Goal: Transaction & Acquisition: Register for event/course

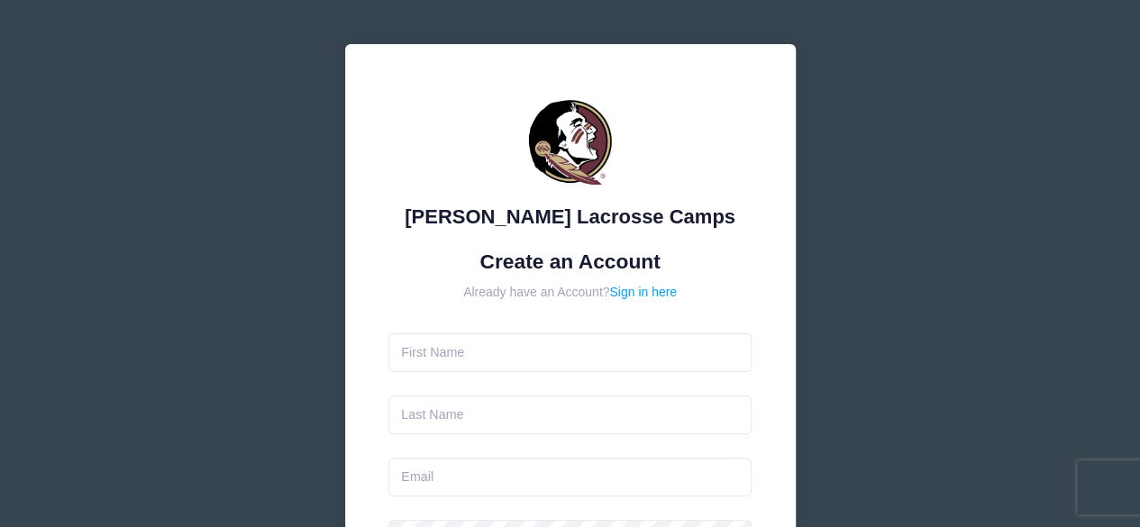
click at [544, 338] on form "Create an Account Already have an Account? Sign in here Use between 6 and 25 ch…" at bounding box center [569, 534] width 363 height 569
click at [544, 338] on input "text" at bounding box center [569, 352] width 363 height 39
type input "jessica"
type input "Snyder"
type input "jessicasnyder1@gmail.com"
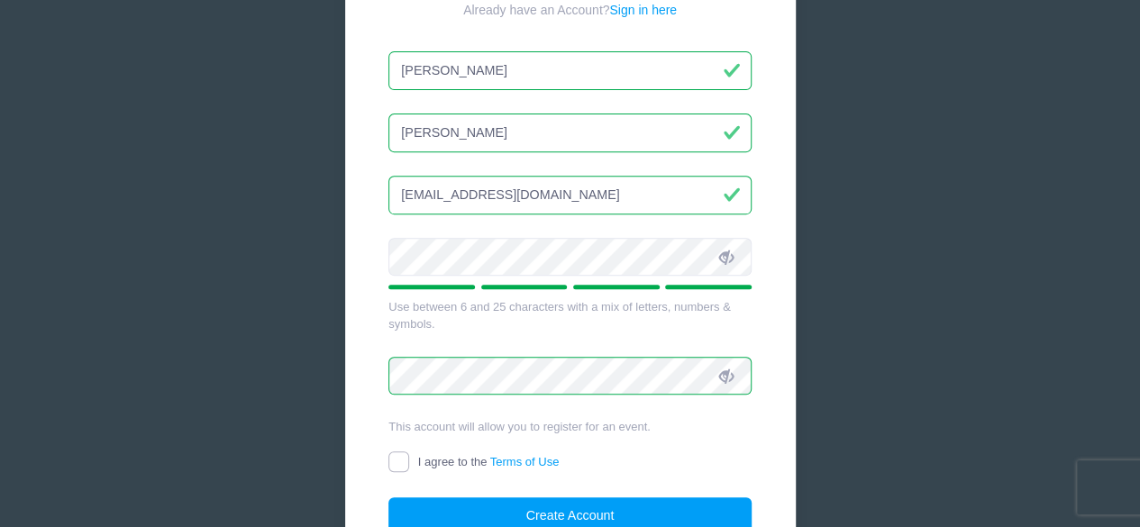
scroll to position [450, 0]
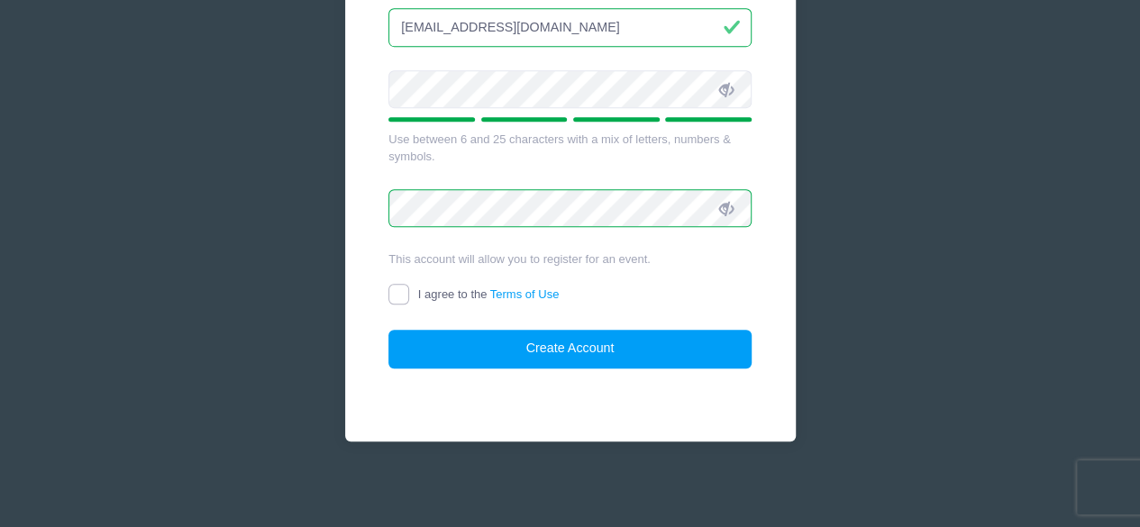
click at [393, 286] on input "I agree to the Terms of Use" at bounding box center [398, 294] width 21 height 21
checkbox input "true"
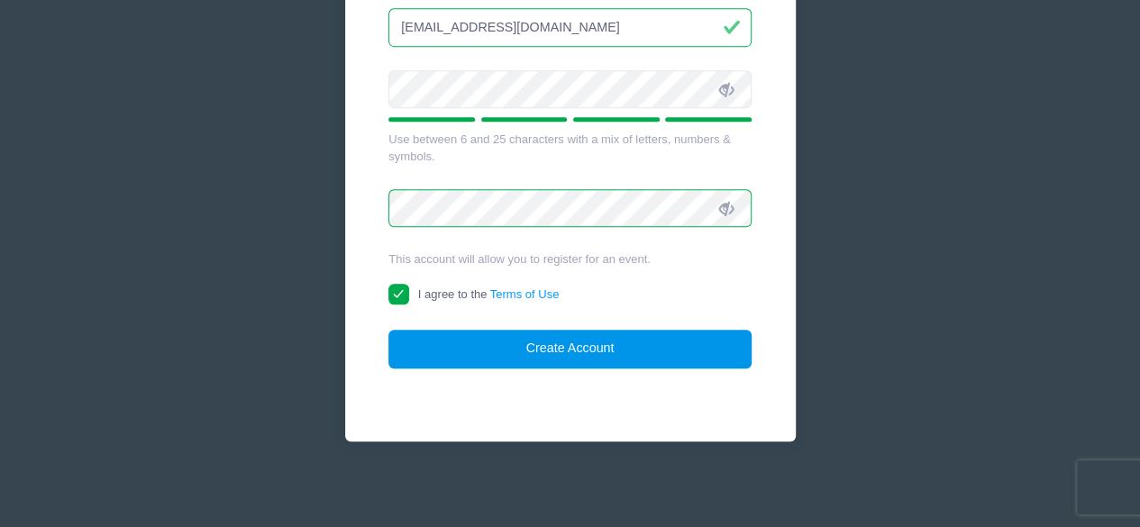
click at [607, 342] on button "Create Account" at bounding box center [569, 349] width 363 height 39
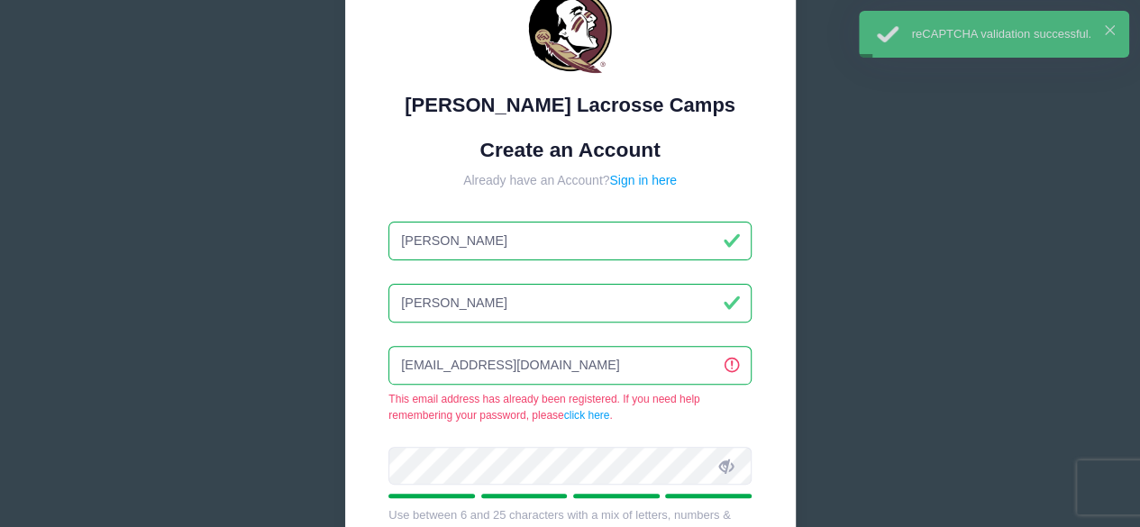
scroll to position [110, 0]
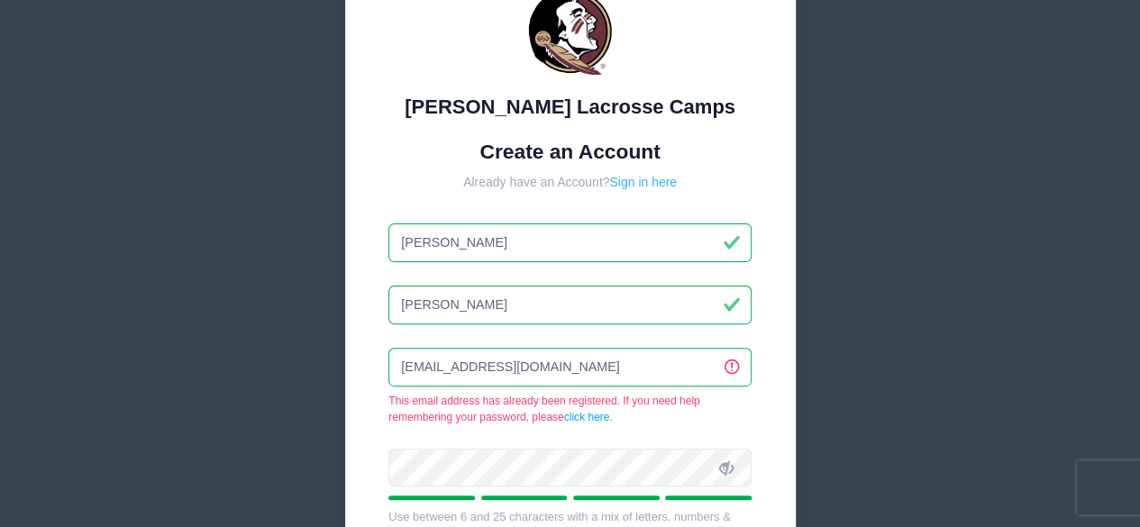
click at [640, 181] on link "Sign in here" at bounding box center [643, 182] width 68 height 14
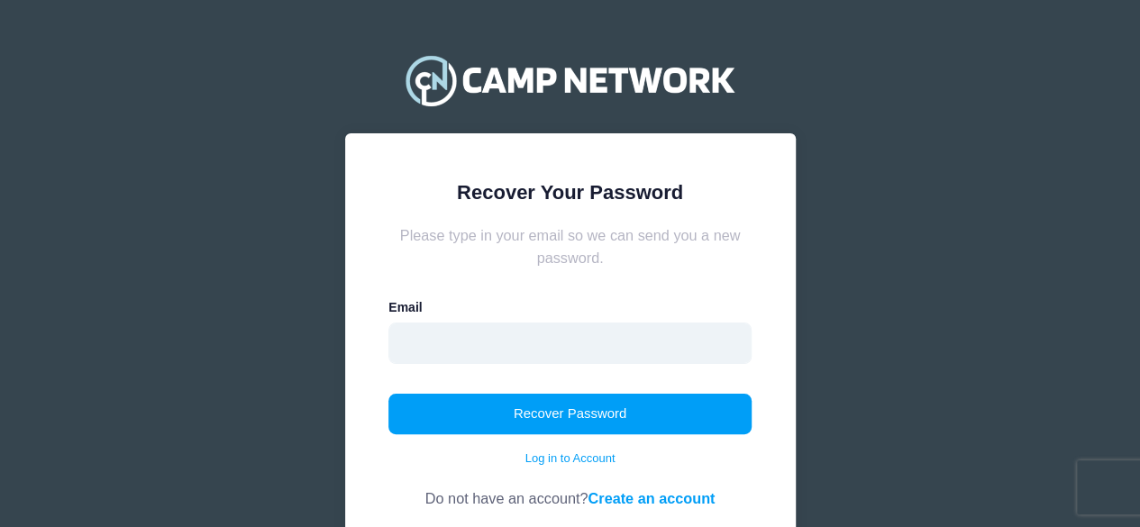
click at [580, 352] on input "email" at bounding box center [569, 343] width 363 height 41
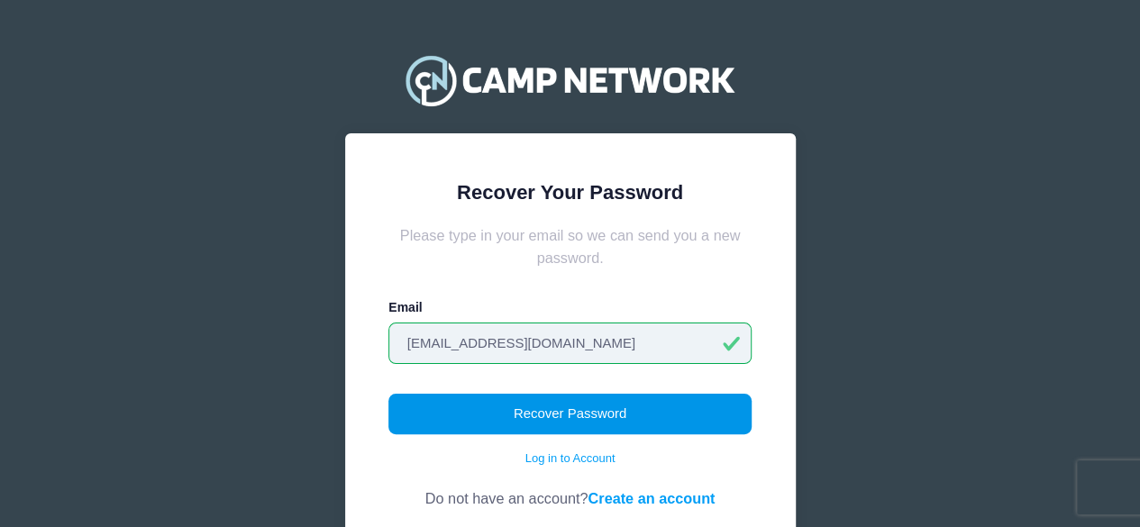
type input "jessicasnyder1@gmail.com"
click at [439, 414] on button "Recover Password" at bounding box center [569, 414] width 363 height 41
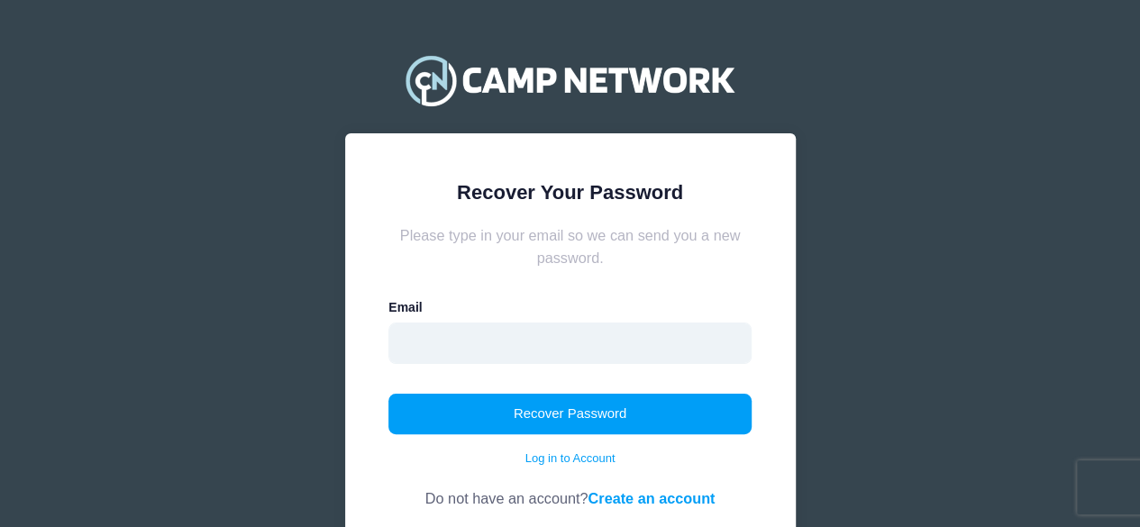
click at [551, 349] on input "email" at bounding box center [569, 343] width 363 height 41
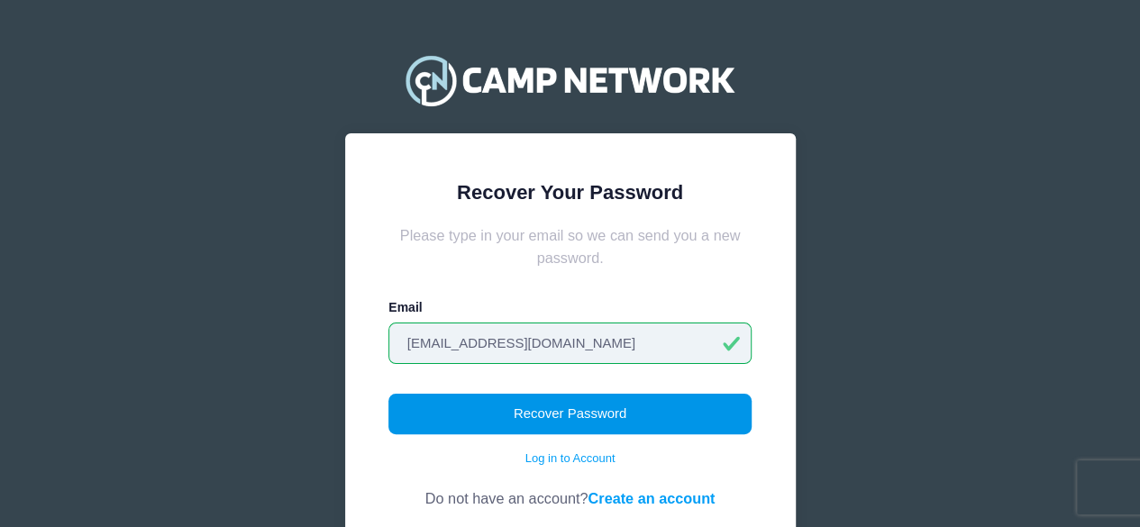
type input "jessicasnyder1@gmail.com"
click at [692, 408] on button "Recover Password" at bounding box center [569, 414] width 363 height 41
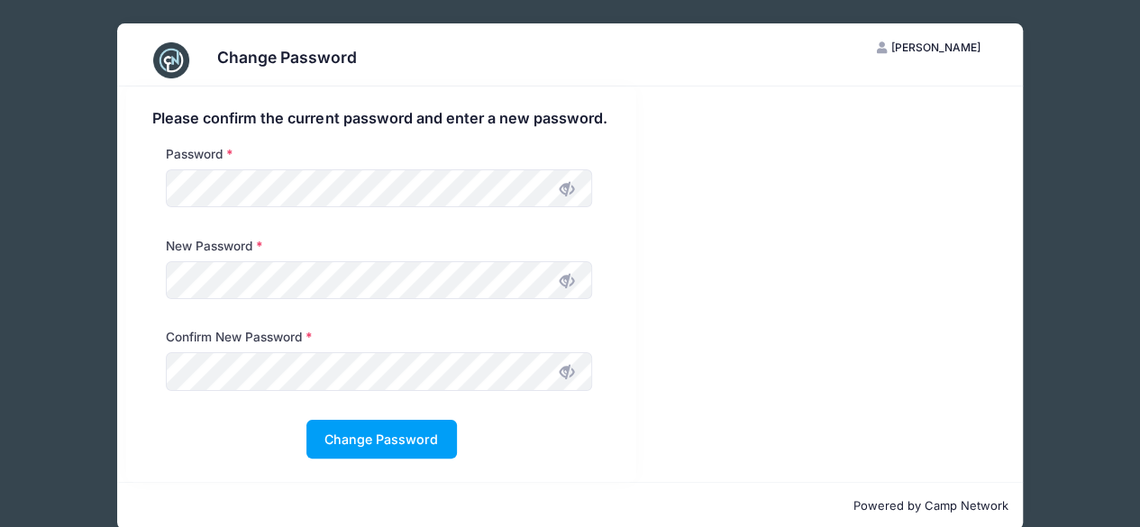
click at [568, 198] on span at bounding box center [567, 188] width 31 height 31
click at [426, 435] on button "Change Password" at bounding box center [381, 439] width 151 height 39
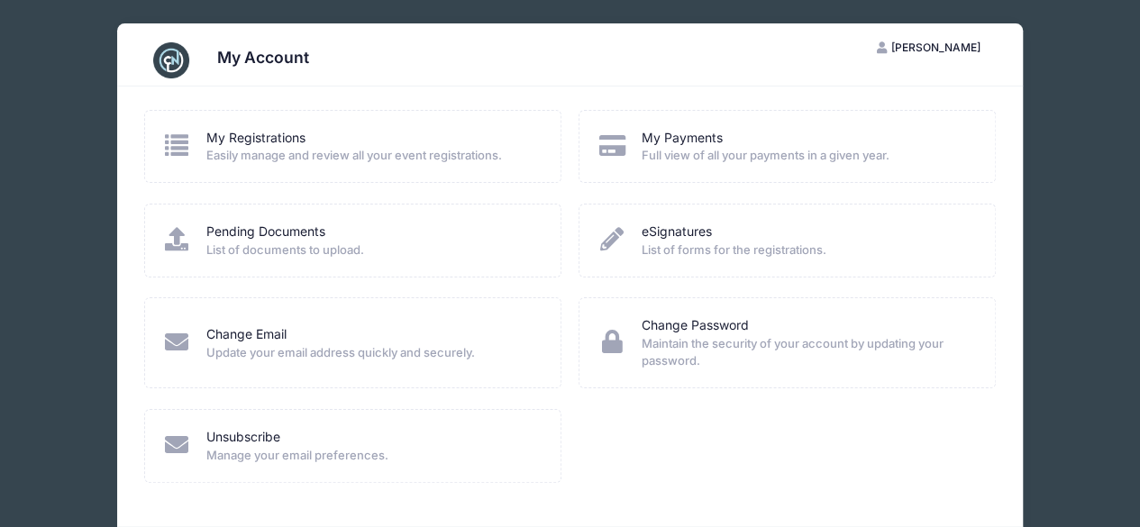
click at [299, 149] on span "Easily manage and review all your event registrations." at bounding box center [371, 156] width 331 height 18
click at [176, 136] on icon at bounding box center [177, 144] width 30 height 23
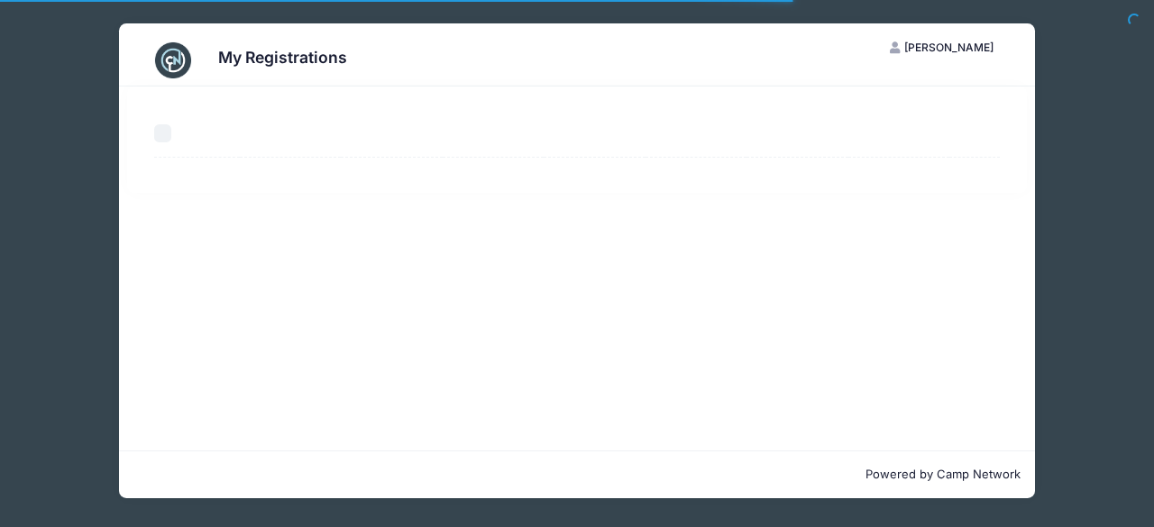
select select "50"
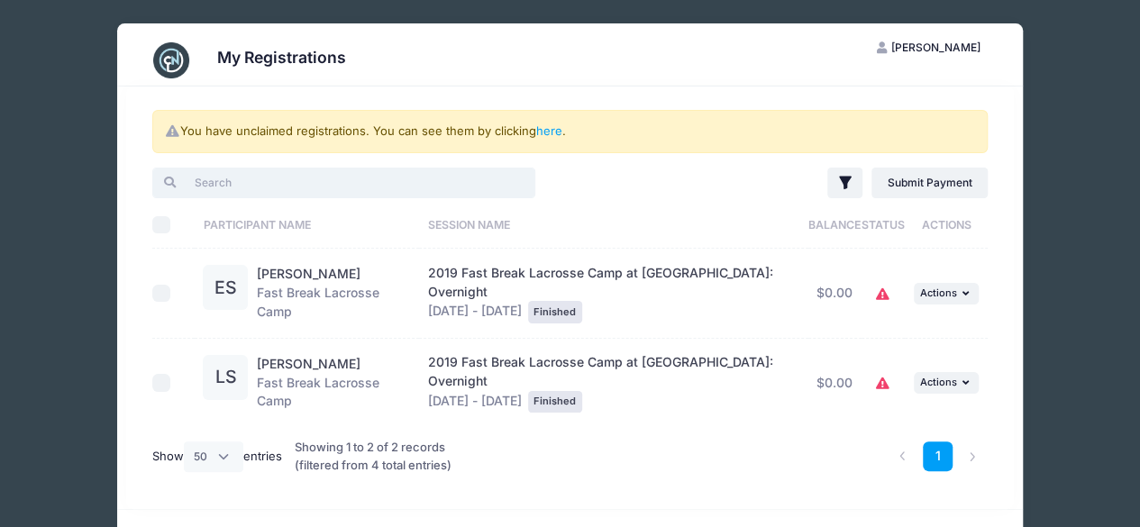
click at [205, 176] on input "search" at bounding box center [343, 183] width 383 height 31
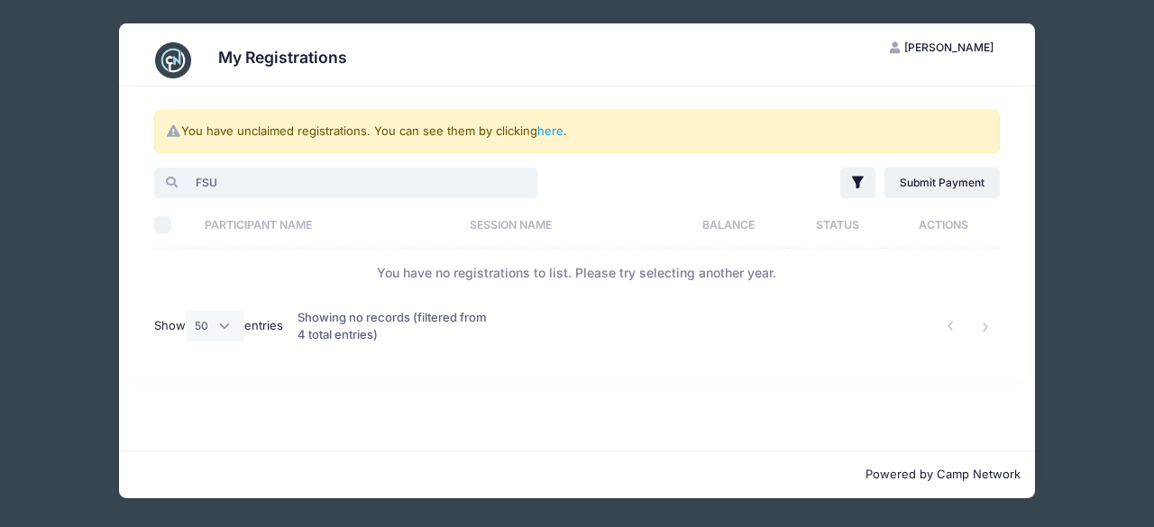
click at [326, 176] on input "FSU" at bounding box center [345, 183] width 383 height 31
type input "FSU"
click at [550, 126] on link "here" at bounding box center [550, 130] width 26 height 14
click at [547, 129] on link "here" at bounding box center [550, 130] width 26 height 14
click at [553, 131] on link "here" at bounding box center [550, 130] width 26 height 14
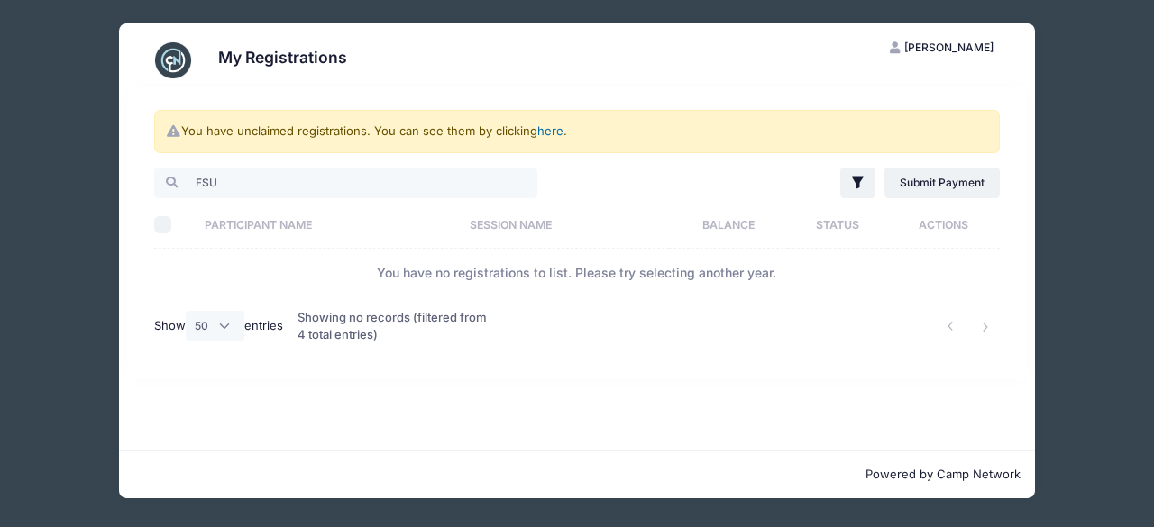
click at [552, 129] on link "here" at bounding box center [550, 130] width 26 height 14
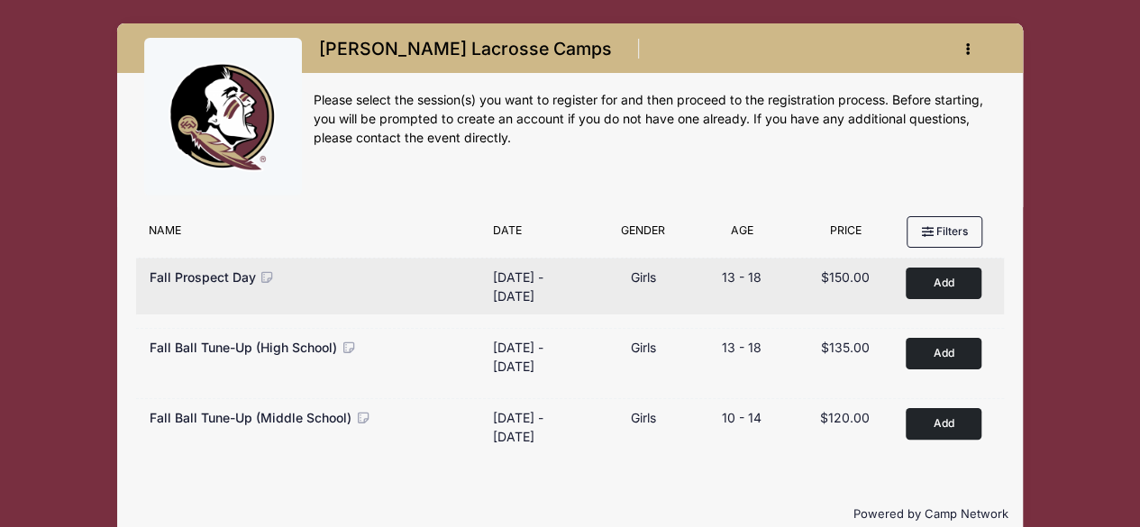
click at [927, 279] on button "Add to Cart" at bounding box center [944, 284] width 76 height 32
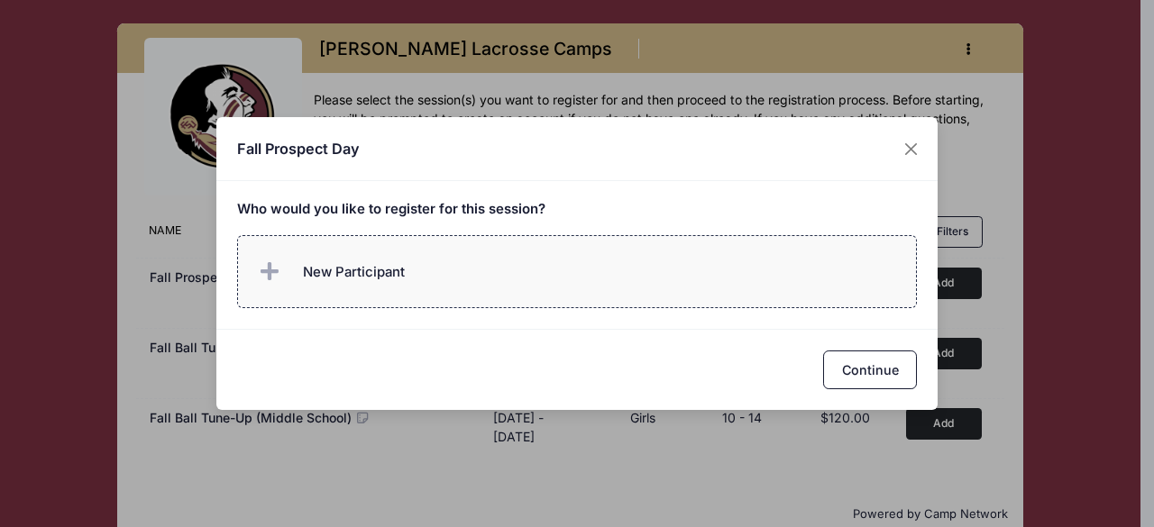
click at [401, 268] on span "New Participant" at bounding box center [354, 272] width 102 height 20
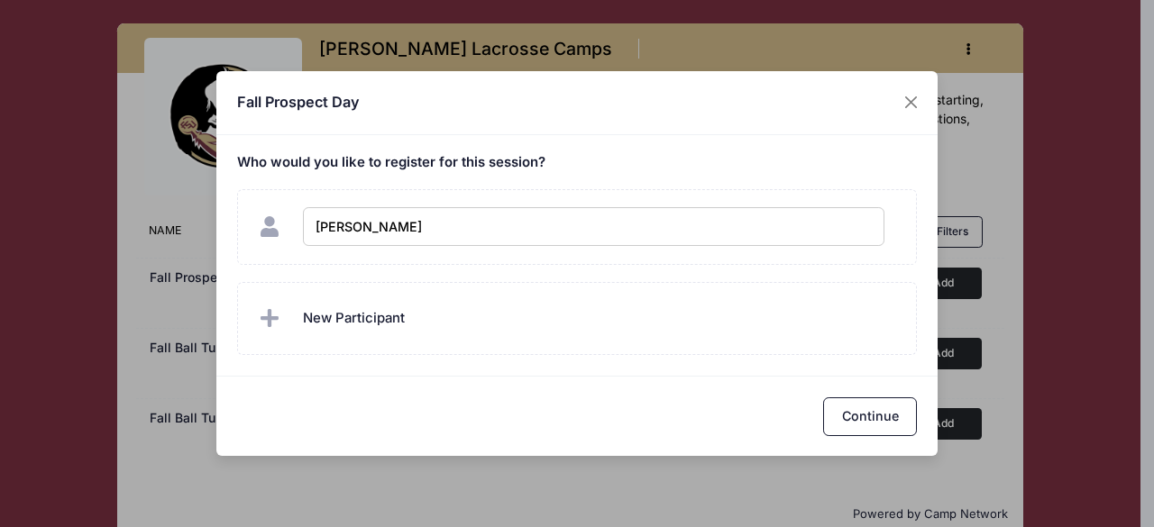
type input "Emery Snyder"
checkbox input "true"
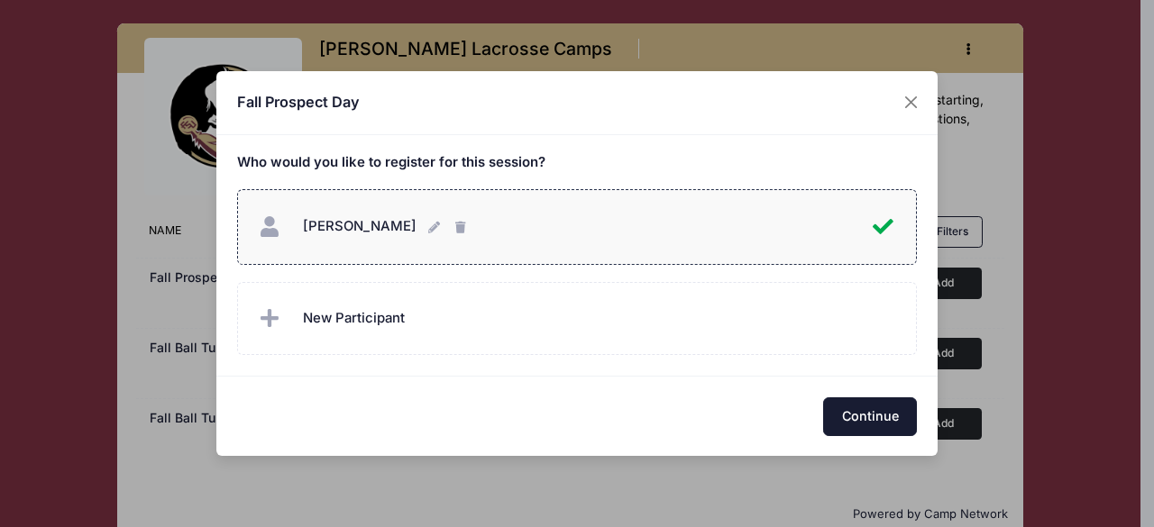
click at [871, 416] on button "Continue" at bounding box center [870, 416] width 94 height 39
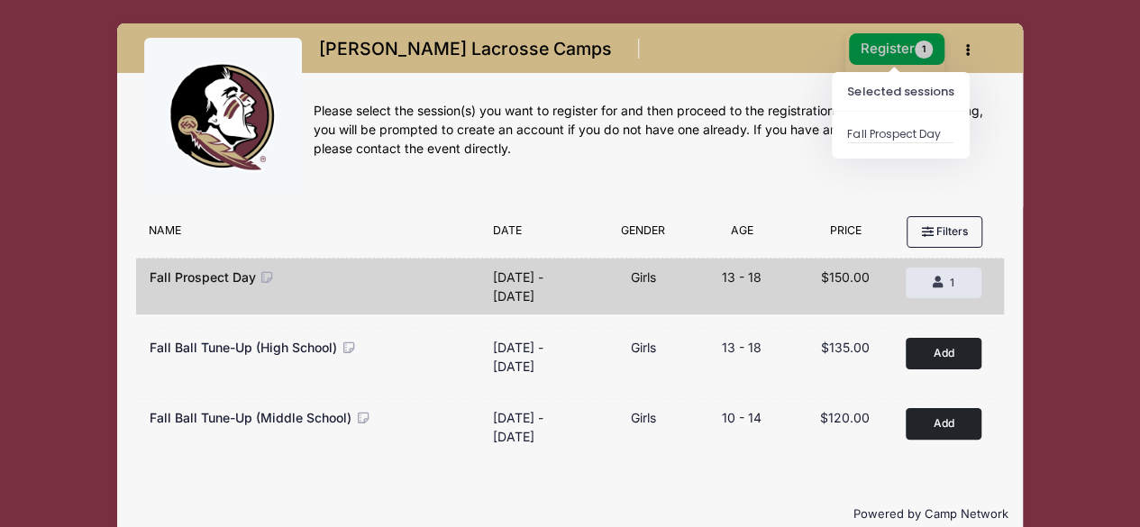
click at [874, 53] on button "Register 1" at bounding box center [897, 49] width 96 height 32
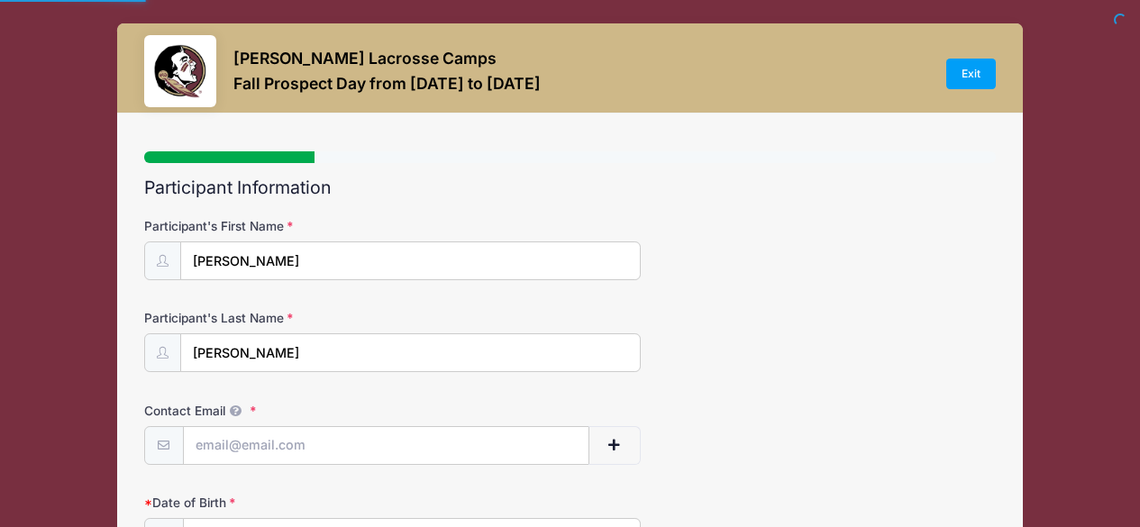
select select
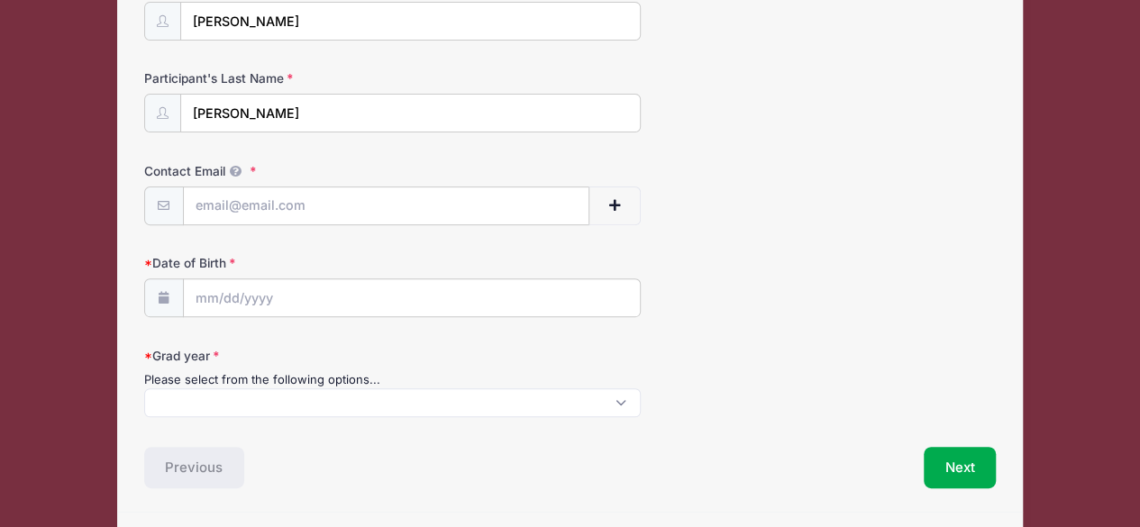
scroll to position [241, 0]
click at [406, 200] on input "Contact Email" at bounding box center [387, 206] width 406 height 39
type input "[EMAIL_ADDRESS][DOMAIN_NAME]"
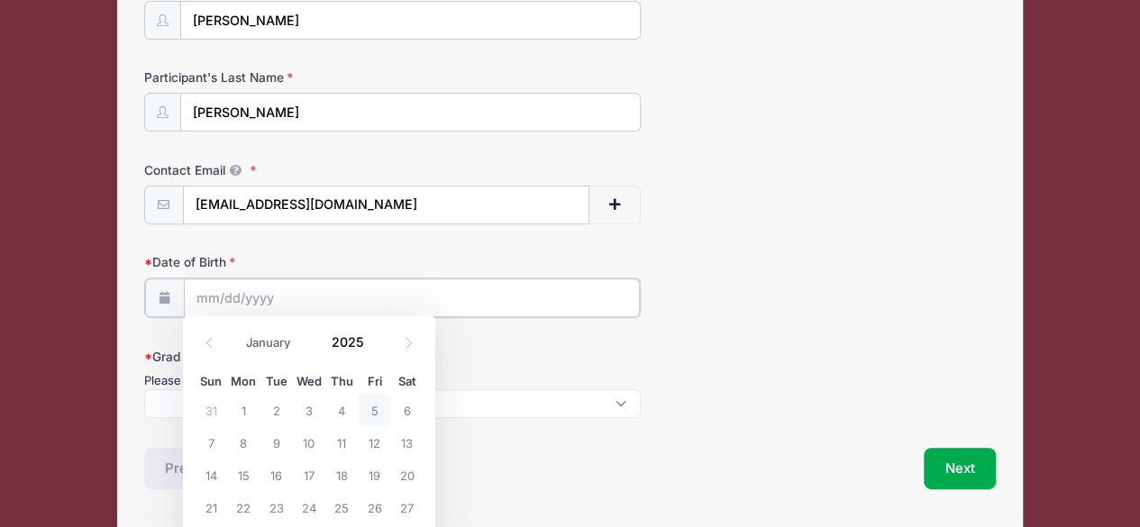
click at [392, 280] on input "Date of Birth" at bounding box center [412, 298] width 456 height 39
click at [344, 285] on input "Date of Birth" at bounding box center [412, 298] width 456 height 39
click at [371, 344] on span at bounding box center [375, 349] width 13 height 14
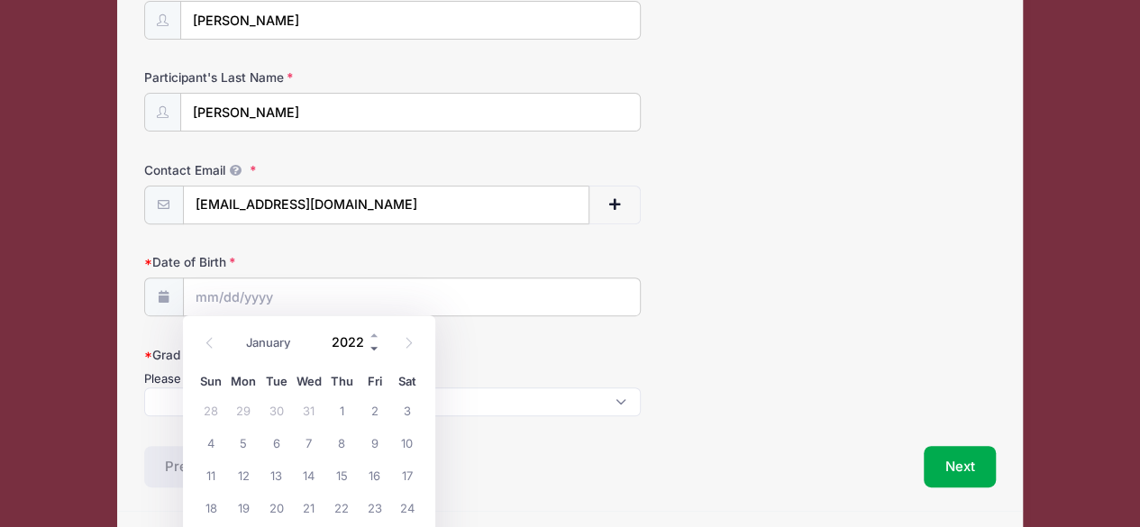
click at [371, 344] on span at bounding box center [375, 349] width 13 height 14
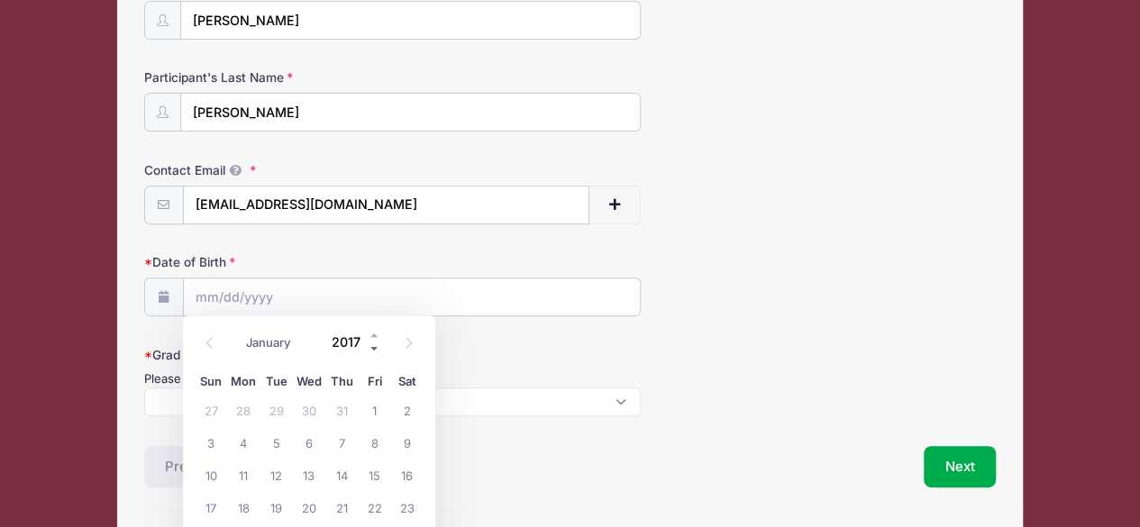
click at [371, 344] on span at bounding box center [375, 349] width 13 height 14
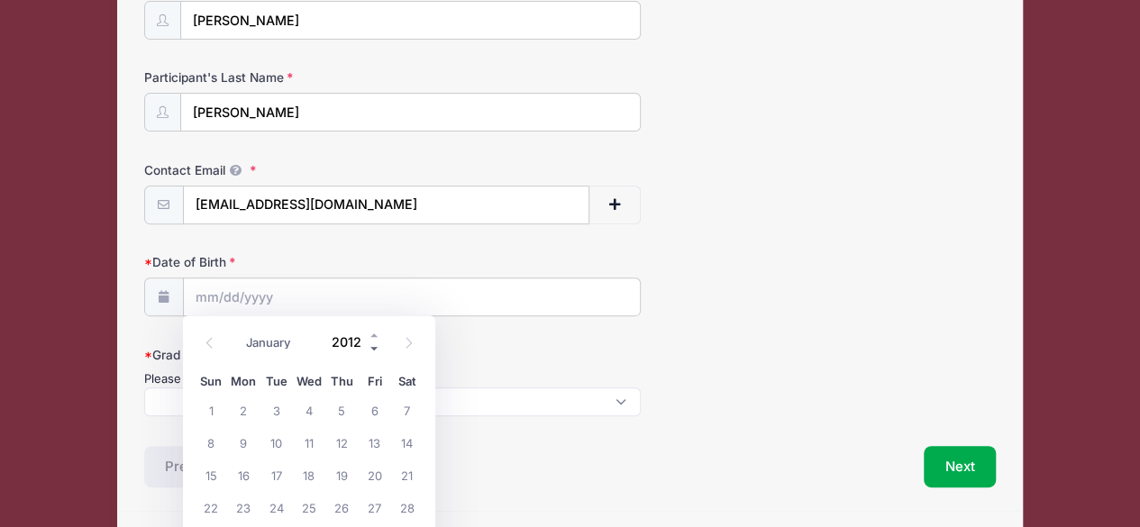
click at [371, 344] on span at bounding box center [375, 349] width 13 height 14
click at [371, 336] on span at bounding box center [375, 335] width 13 height 14
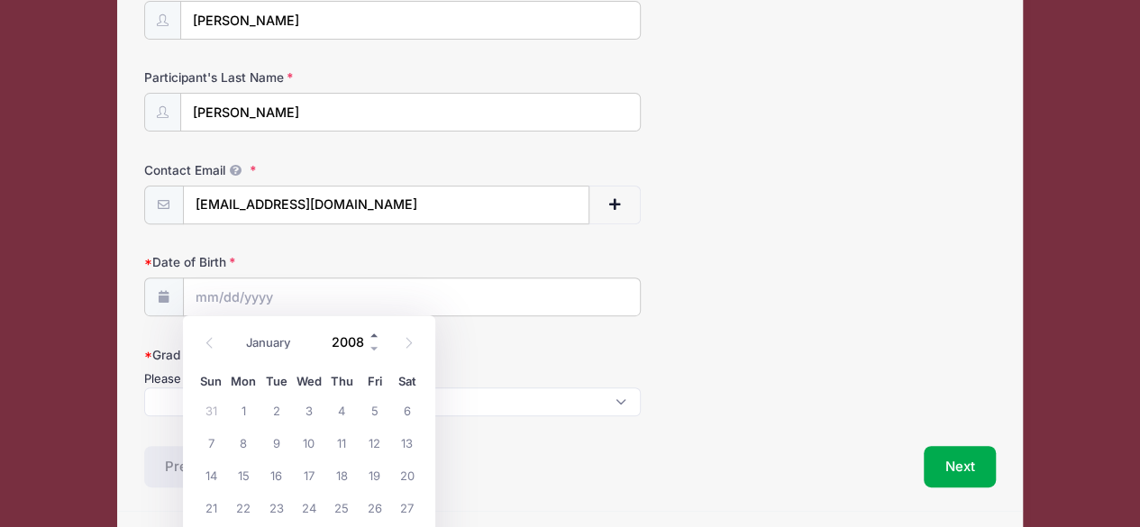
type input "2009"
click at [213, 342] on icon at bounding box center [210, 343] width 12 height 12
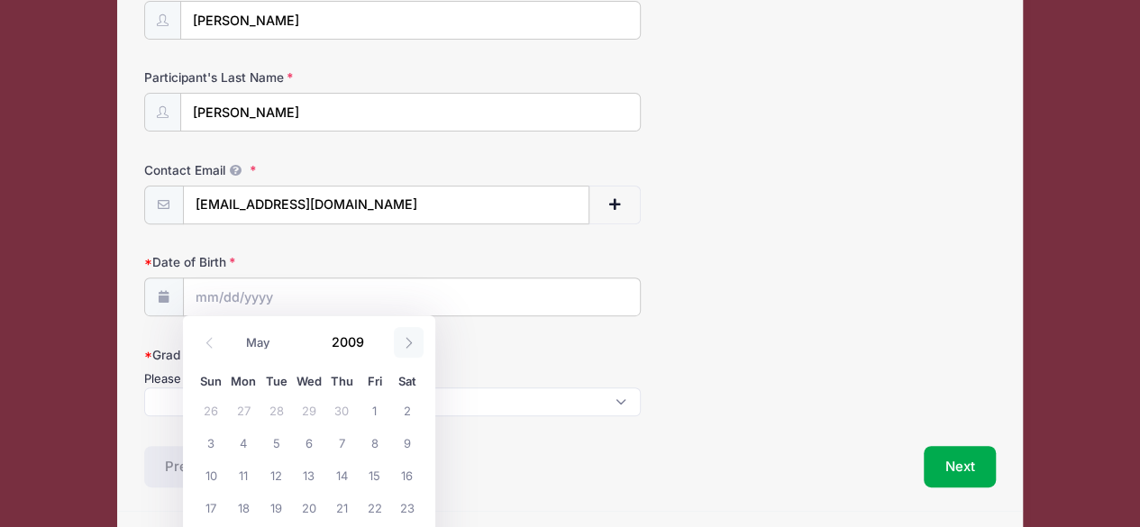
click at [409, 344] on icon at bounding box center [409, 342] width 6 height 11
select select "5"
click at [274, 409] on span "2" at bounding box center [276, 410] width 32 height 32
type input "06/02/2009"
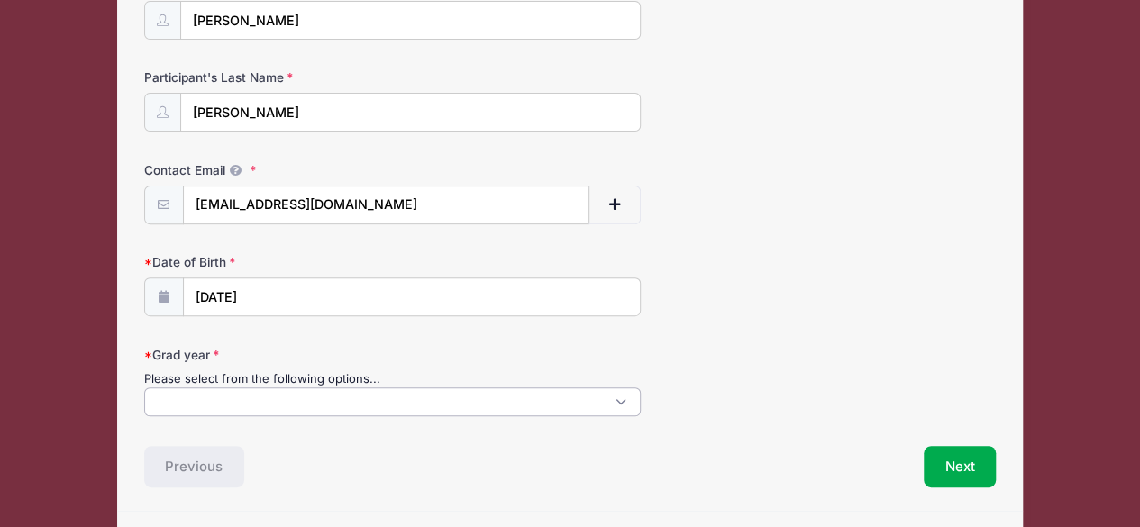
scroll to position [0, 0]
click at [263, 398] on span at bounding box center [393, 402] width 498 height 29
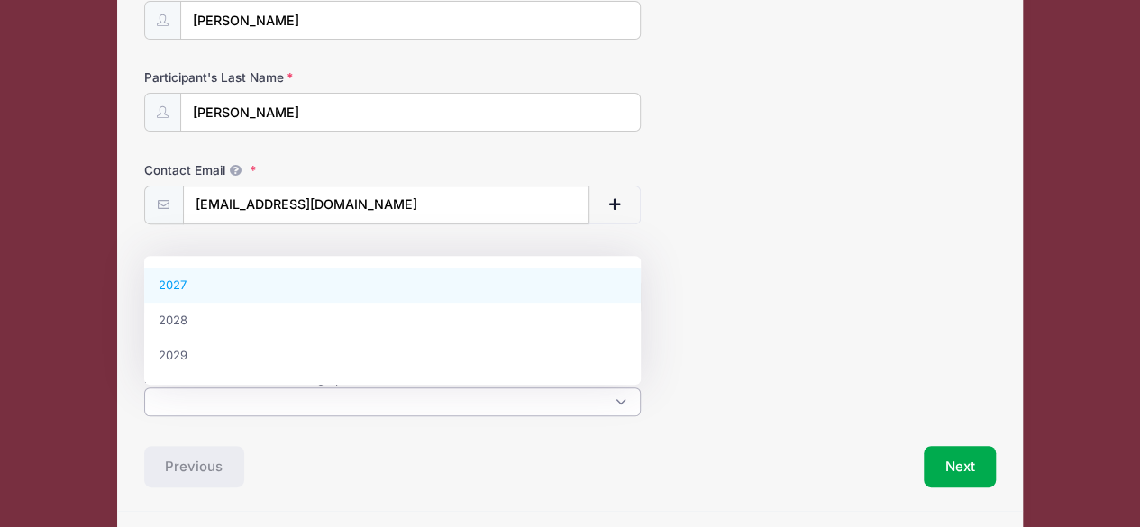
select select "2027"
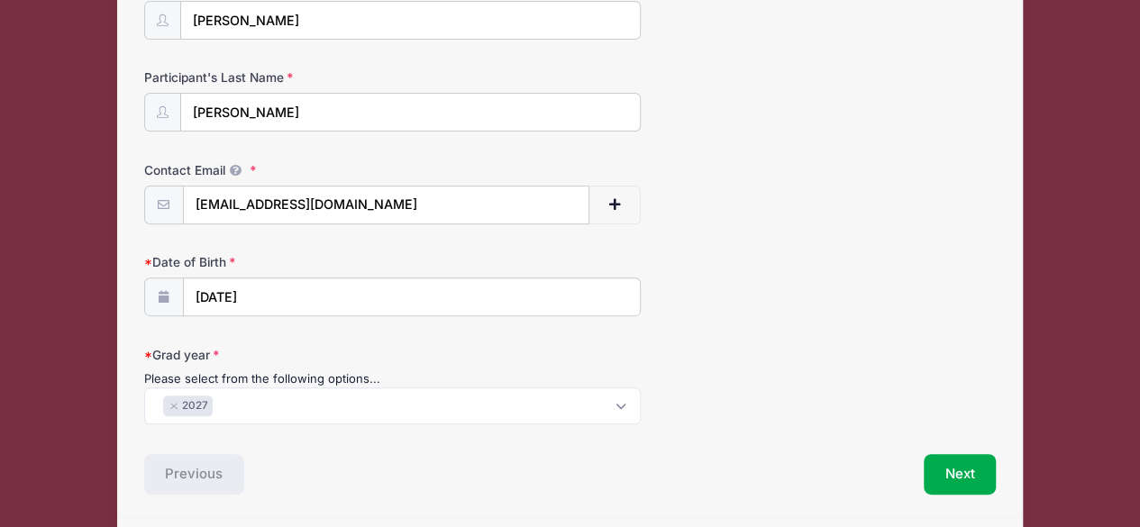
click at [700, 328] on form "Participant's First Name Emery Participant's Last Name Snyder Contact Email jes…" at bounding box center [570, 201] width 853 height 448
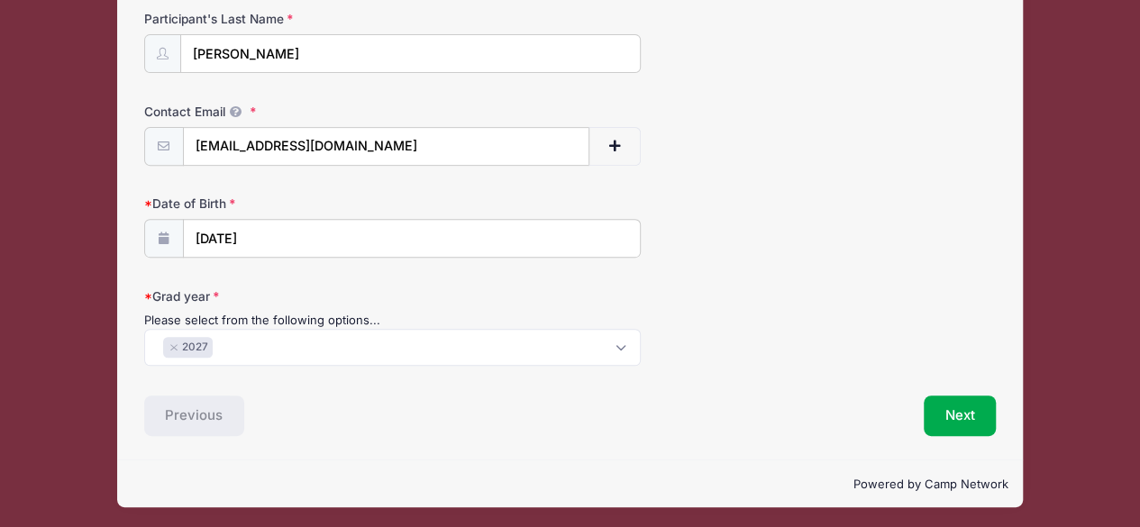
scroll to position [297, 0]
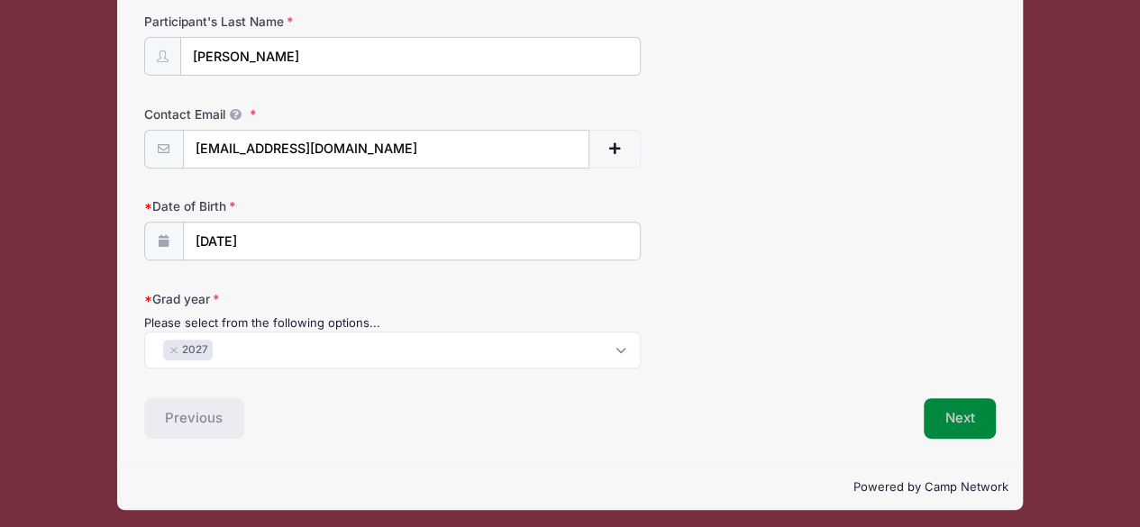
click at [955, 419] on button "Next" at bounding box center [960, 418] width 73 height 41
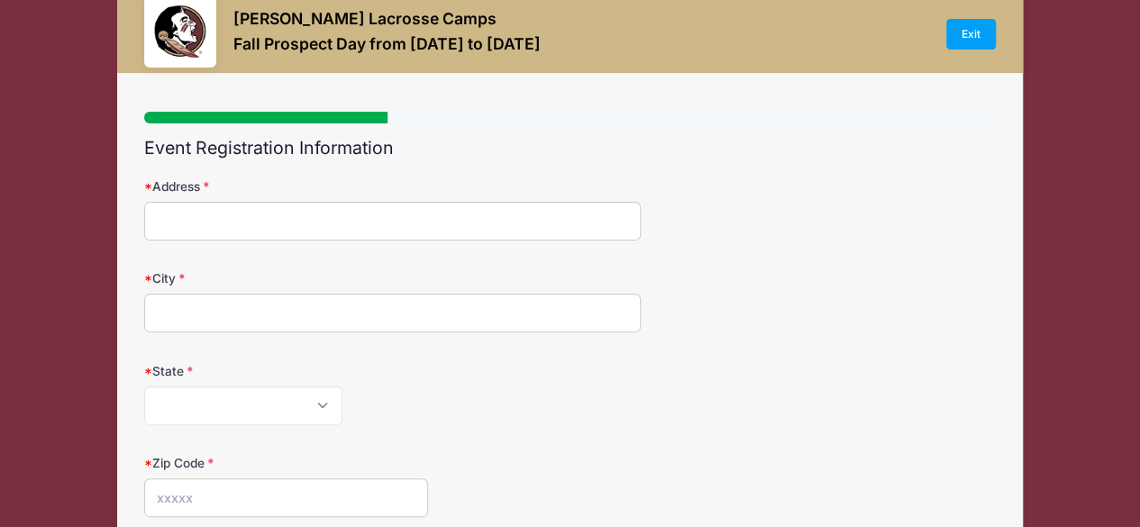
scroll to position [0, 0]
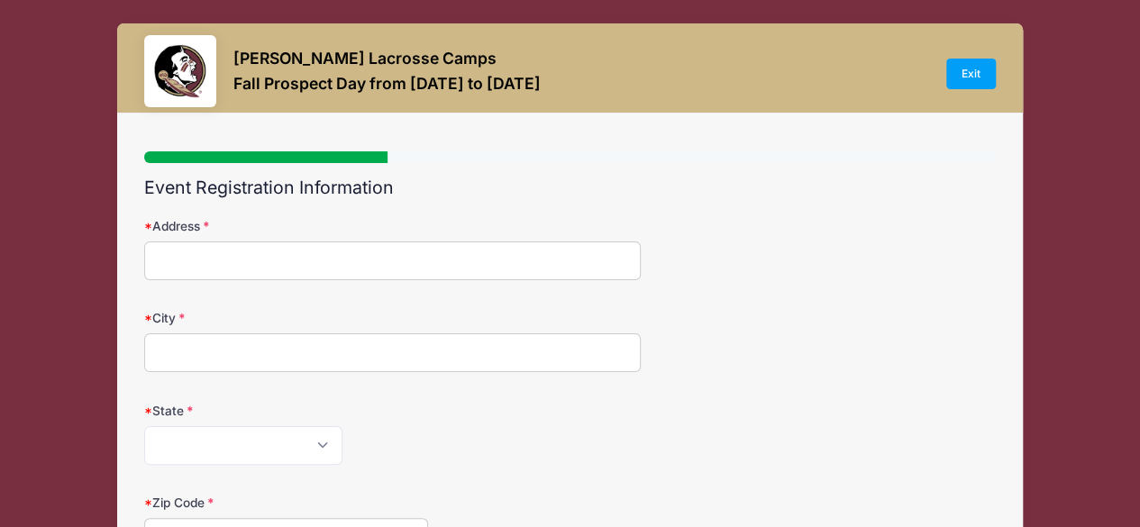
click at [383, 253] on input "Address" at bounding box center [393, 261] width 498 height 39
type input "8208 Bridlemaker Ln"
type input "Cincinnati"
select select "OH"
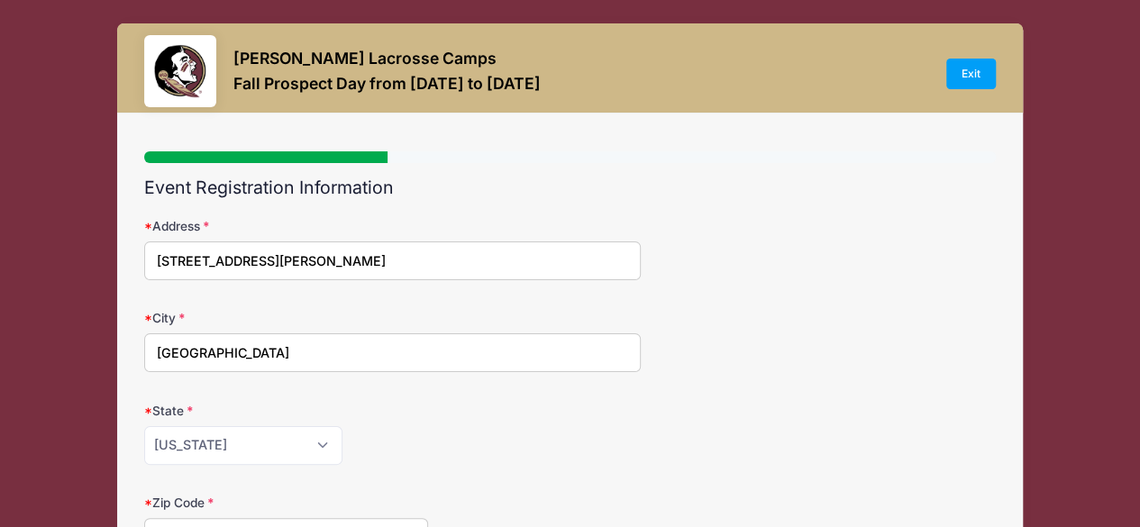
type input "45249"
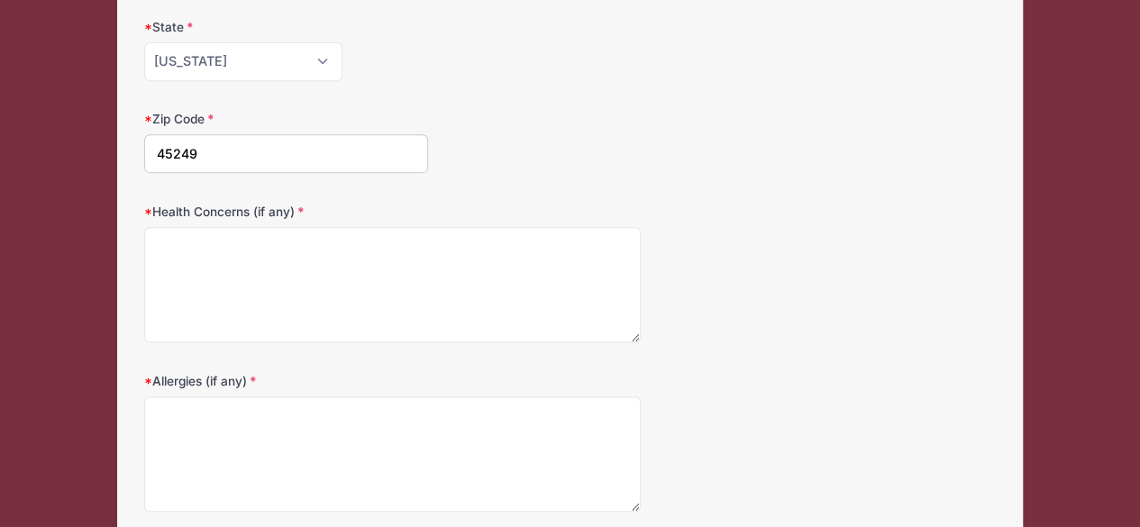
scroll to position [385, 0]
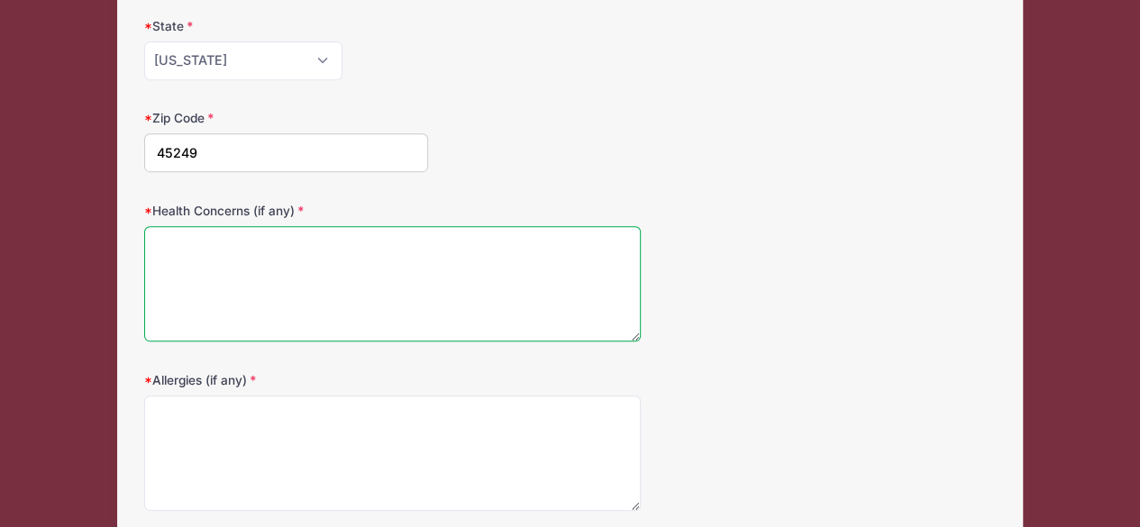
click at [347, 277] on textarea "Health Concerns (if any)" at bounding box center [393, 284] width 498 height 116
type textarea "none"
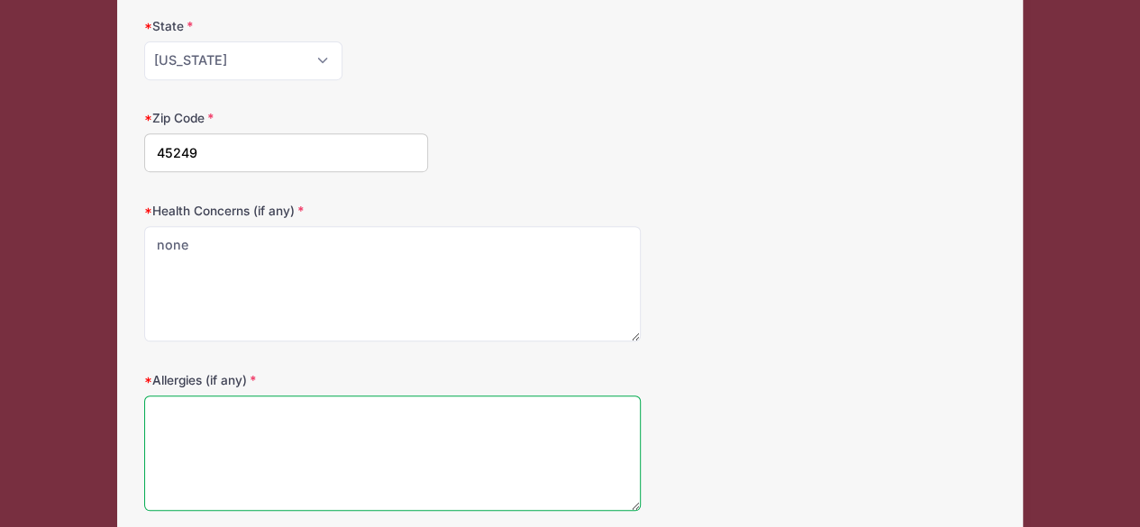
click at [363, 427] on textarea "Allergies (if any)" at bounding box center [393, 454] width 498 height 116
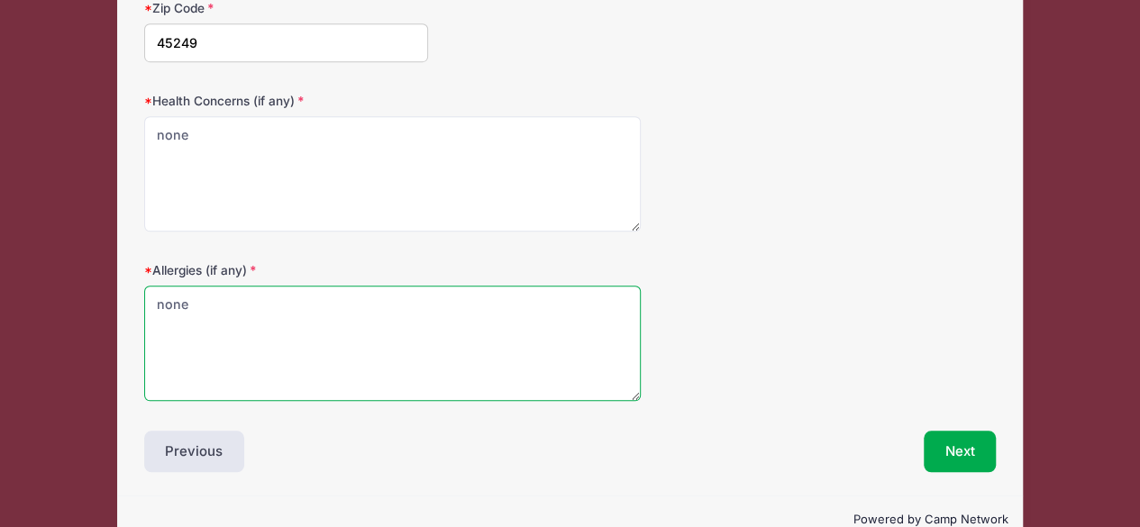
scroll to position [530, 0]
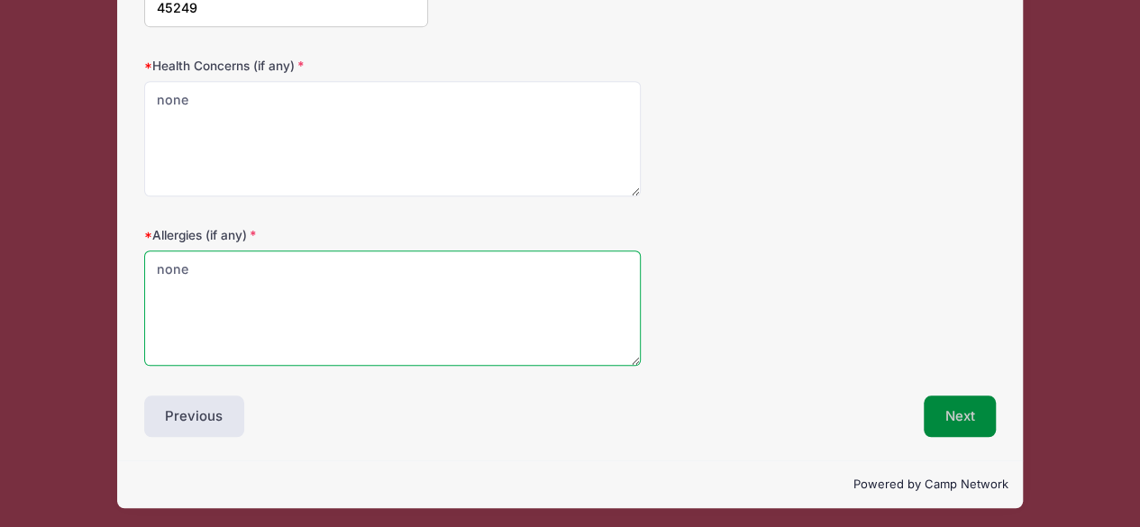
type textarea "none"
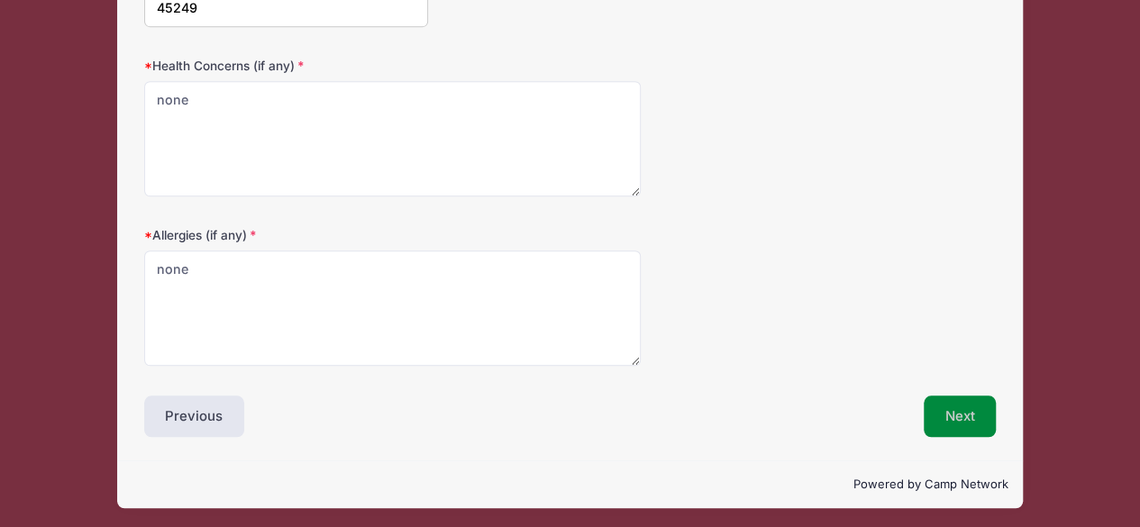
click at [945, 418] on button "Next" at bounding box center [960, 416] width 73 height 41
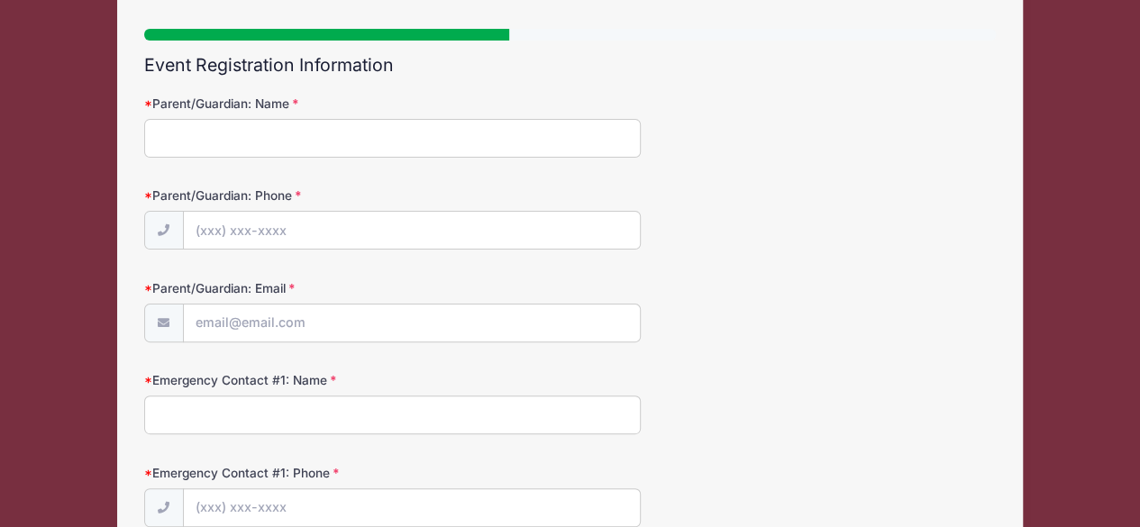
scroll to position [0, 0]
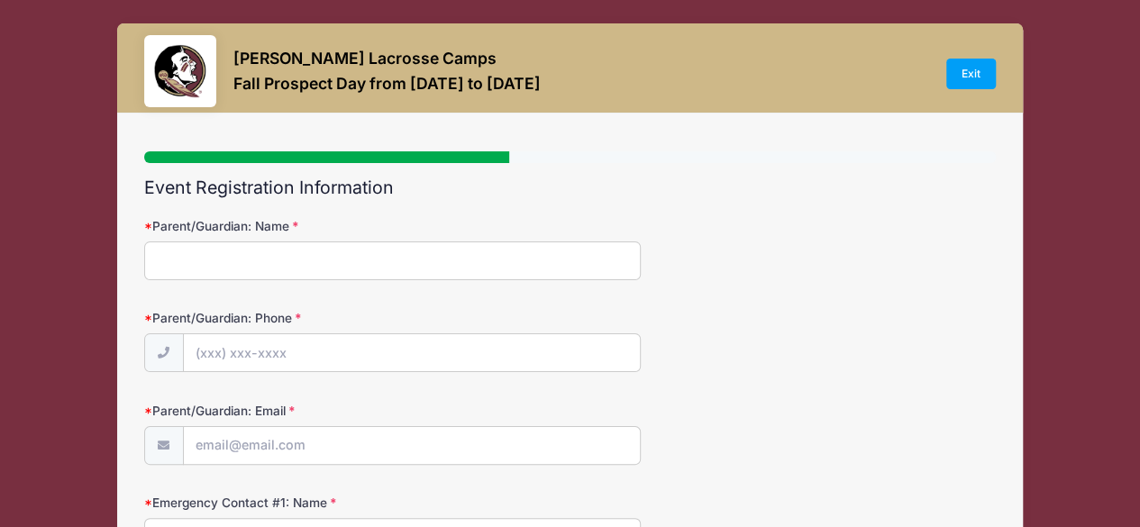
click at [330, 263] on input "Parent/Guardian: Name" at bounding box center [393, 261] width 498 height 39
type input "jessica Snyder"
type input "(513) 319-4828"
type input "[EMAIL_ADDRESS][DOMAIN_NAME]"
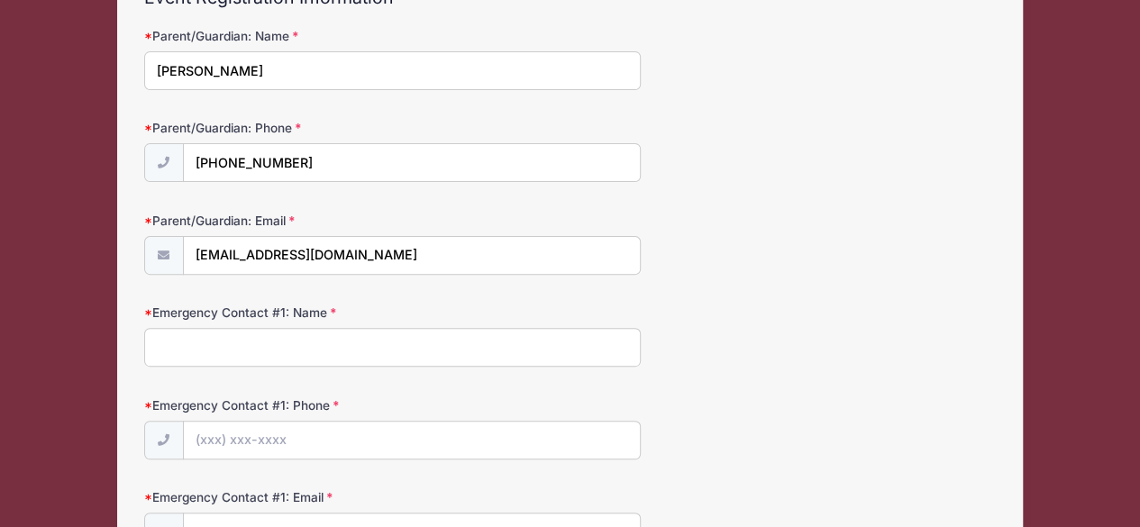
scroll to position [191, 0]
click at [326, 349] on input "Emergency Contact #1: Name" at bounding box center [393, 346] width 498 height 39
type input "jessica Snyder"
type input "(513) 319-4828"
type input "[EMAIL_ADDRESS][DOMAIN_NAME]"
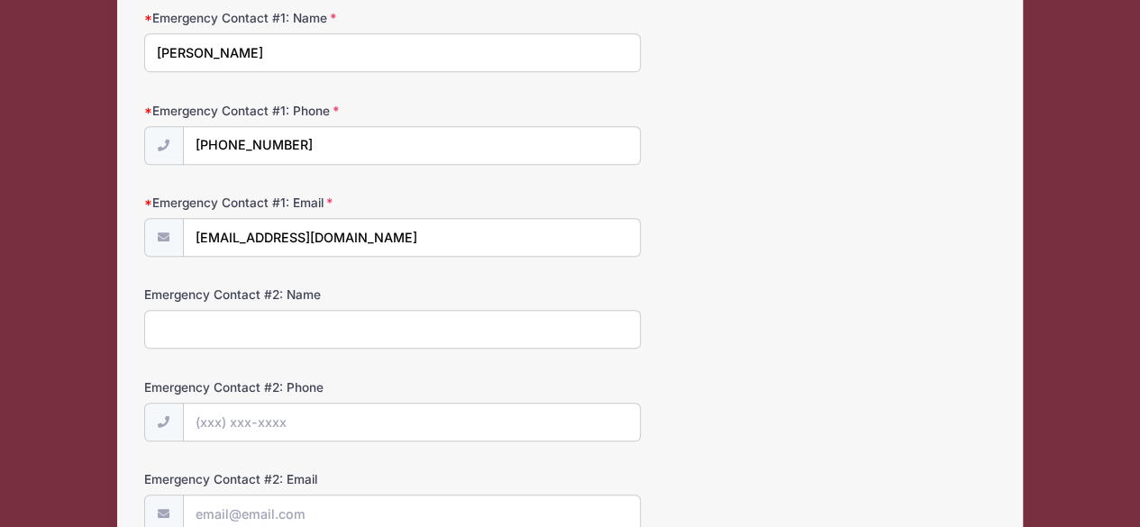
scroll to position [486, 0]
click at [341, 325] on input "Emergency Contact #2: Name" at bounding box center [393, 328] width 498 height 39
type input "Jonathan Snyder"
type input "(513) 226-2137"
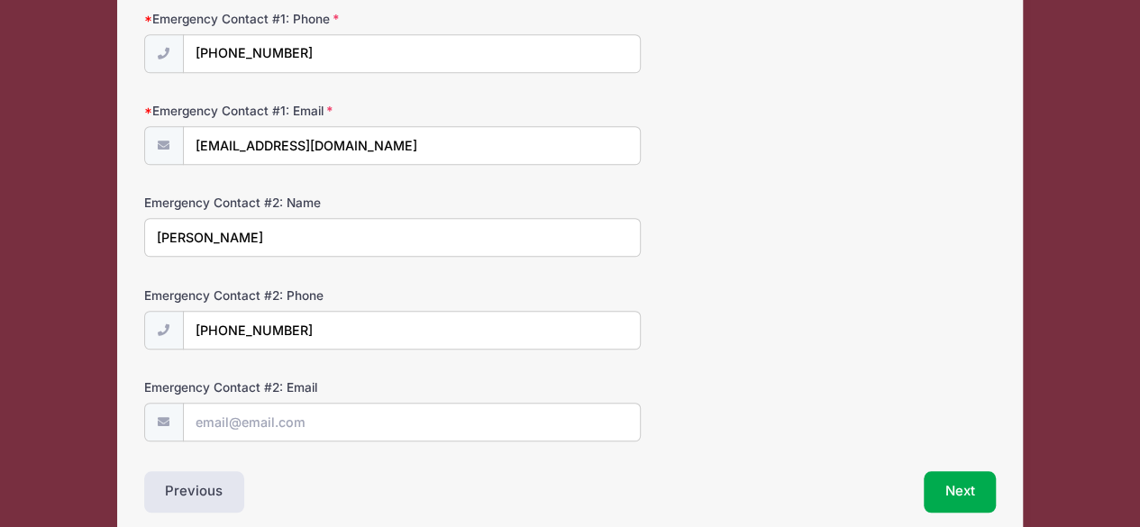
scroll to position [650, 0]
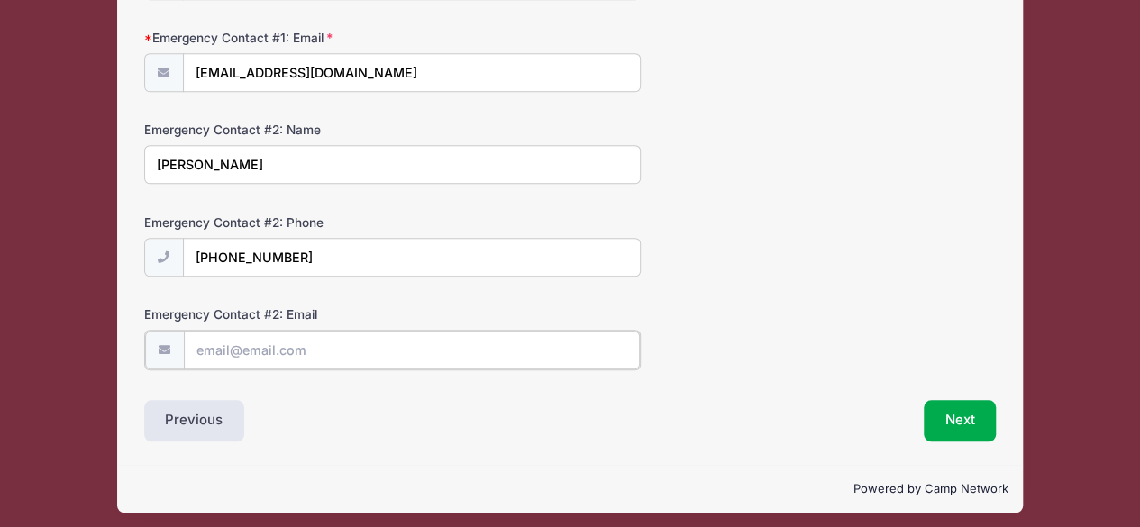
click at [359, 335] on input "Emergency Contact #2: Email" at bounding box center [412, 350] width 456 height 39
type input "jonathanrsnyder@gmail.com"
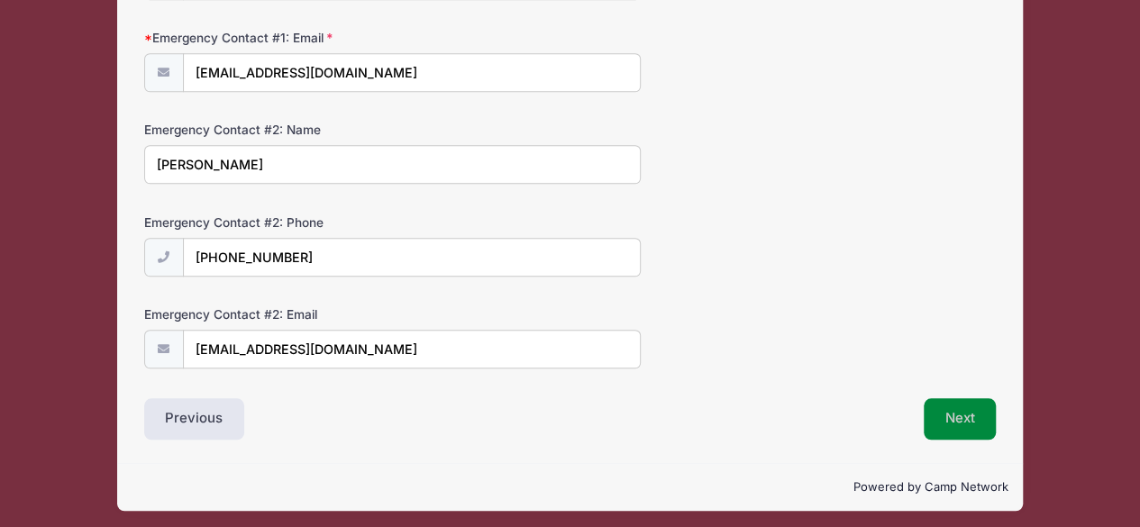
click at [937, 421] on button "Next" at bounding box center [960, 418] width 73 height 41
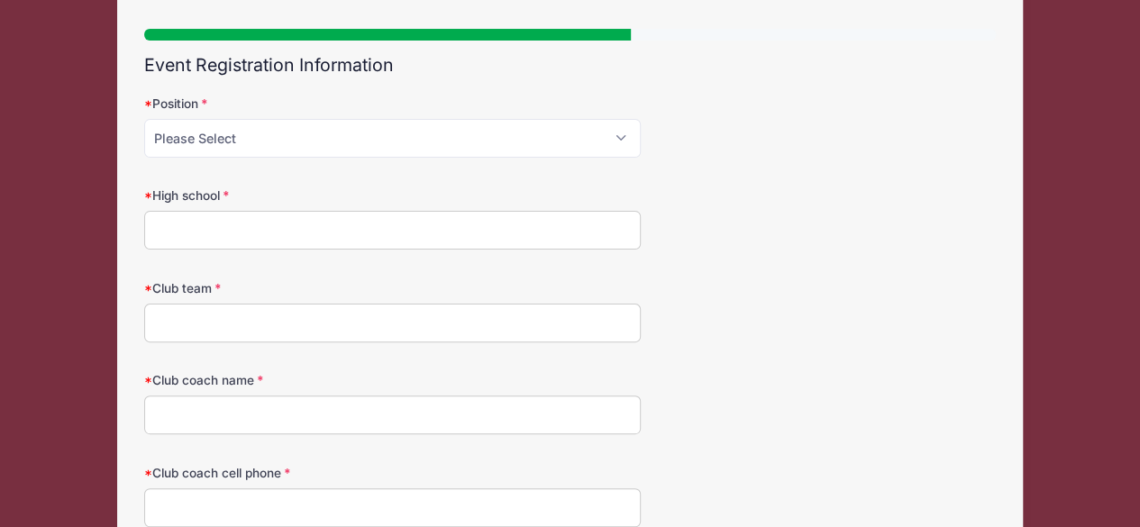
scroll to position [0, 0]
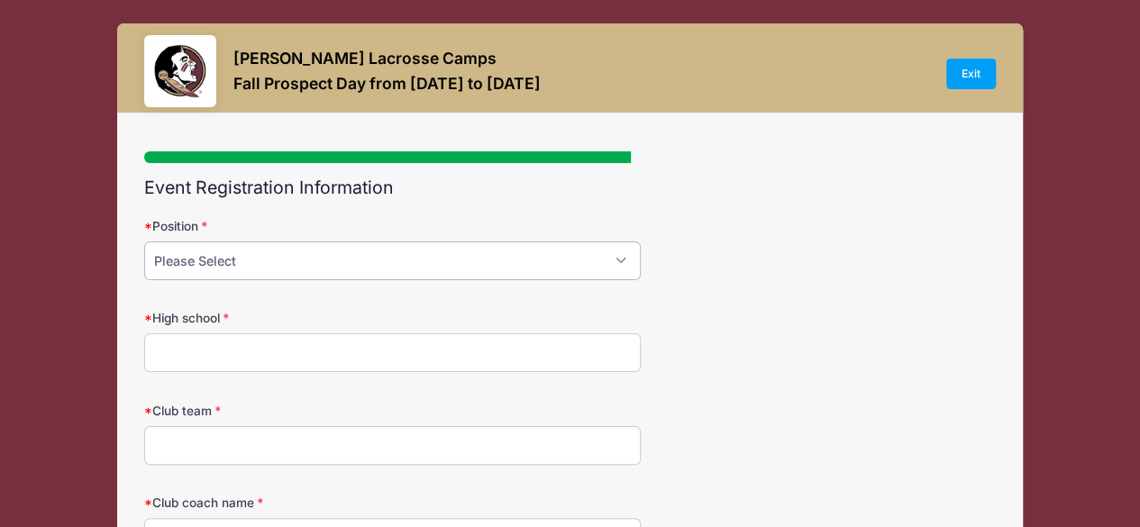
click at [344, 260] on select "Please Select Attack Midfield Defense Goalie" at bounding box center [393, 261] width 498 height 39
select select "Midfield"
click at [144, 242] on select "Please Select Attack Midfield Defense Goalie" at bounding box center [393, 261] width 498 height 39
click at [283, 351] on input "High school" at bounding box center [393, 352] width 498 height 39
type input "Cincinnati Hills Christian Academy"
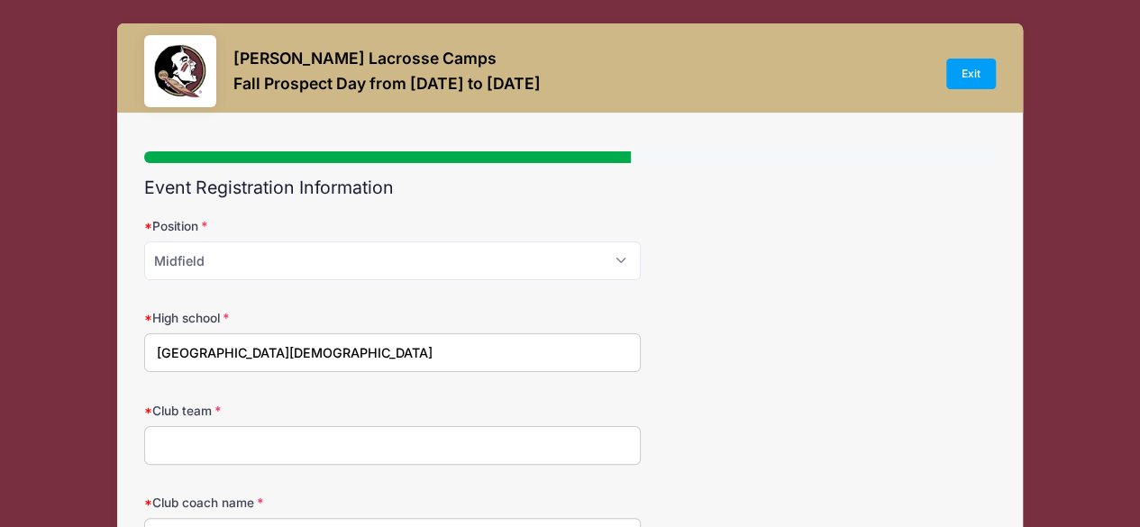
click at [301, 430] on input "Club team" at bounding box center [393, 445] width 498 height 39
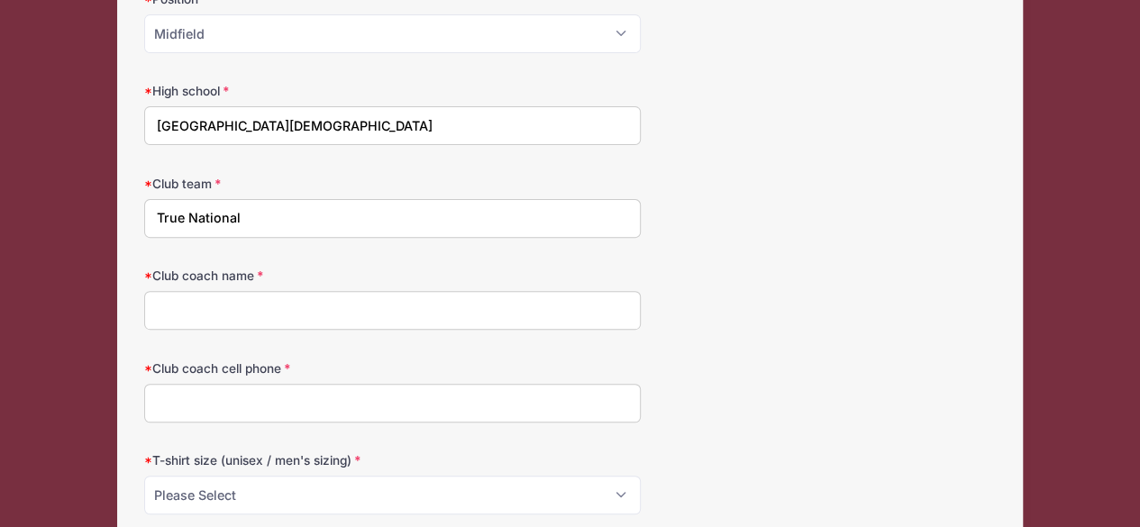
scroll to position [231, 0]
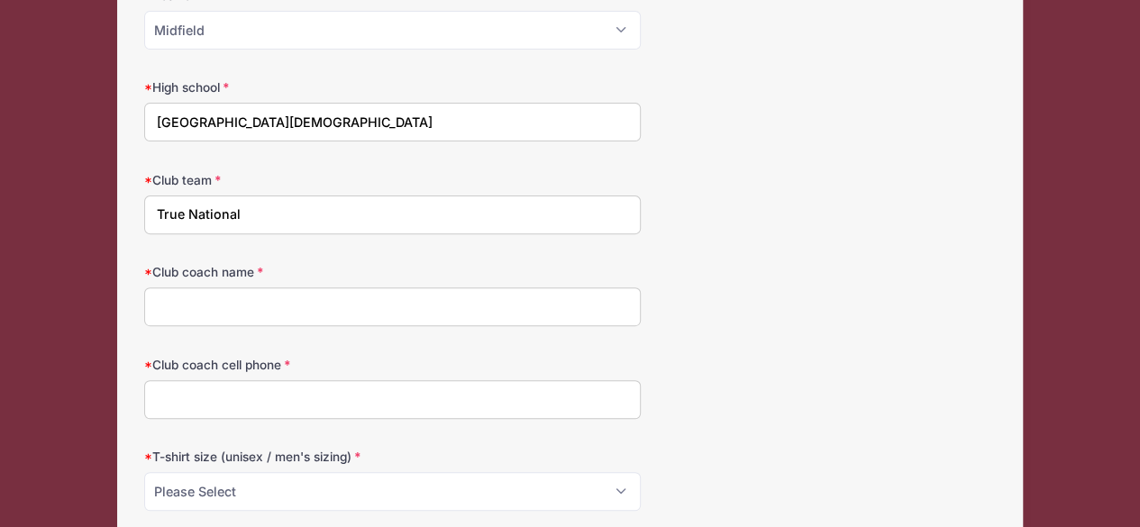
type input "True National"
click at [282, 306] on input "Club coach name" at bounding box center [393, 307] width 498 height 39
type input "Ricky Fried"
click at [281, 394] on input "Club coach cell phone" at bounding box center [393, 399] width 498 height 39
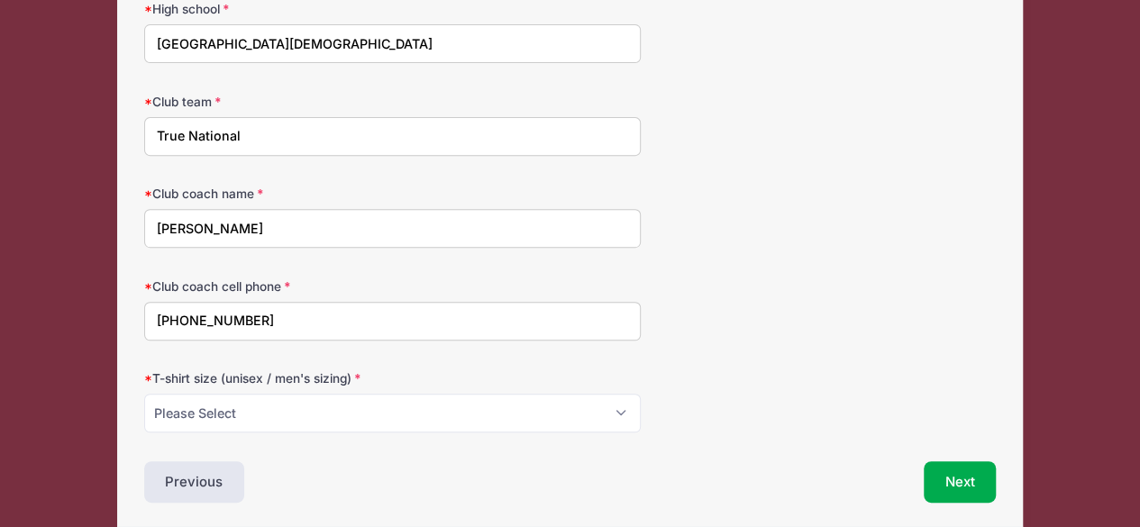
type input "202-302-2635"
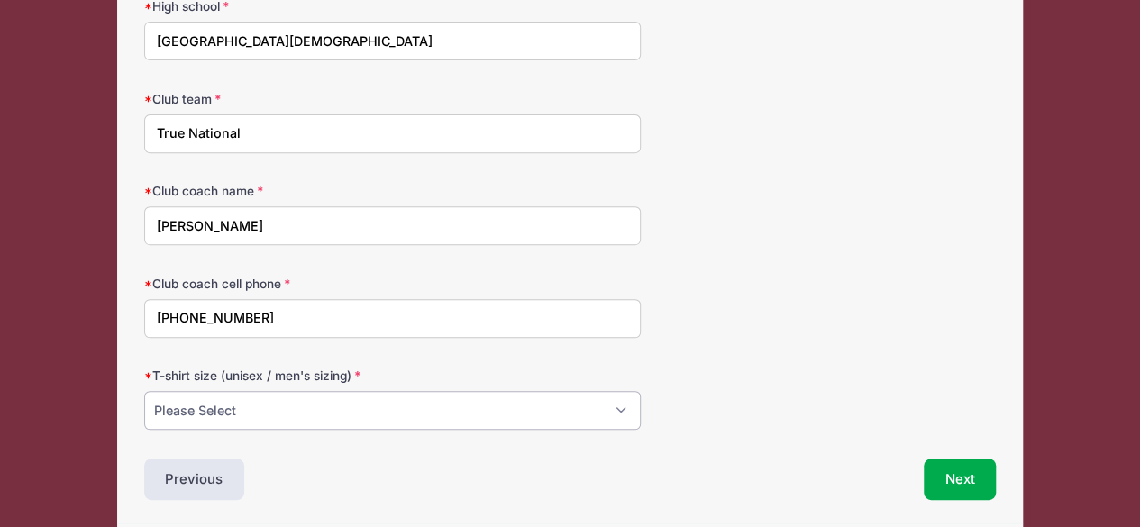
click at [416, 412] on select "Please Select Small Medium Large XL" at bounding box center [393, 410] width 498 height 39
select select "Medium"
click at [144, 391] on select "Please Select Small Medium Large XL" at bounding box center [393, 410] width 498 height 39
click at [718, 388] on div "T-shirt size (unisex / men's sizing) Please Select Small Medium Large XL" at bounding box center [570, 398] width 853 height 63
click at [973, 474] on button "Next" at bounding box center [960, 479] width 73 height 41
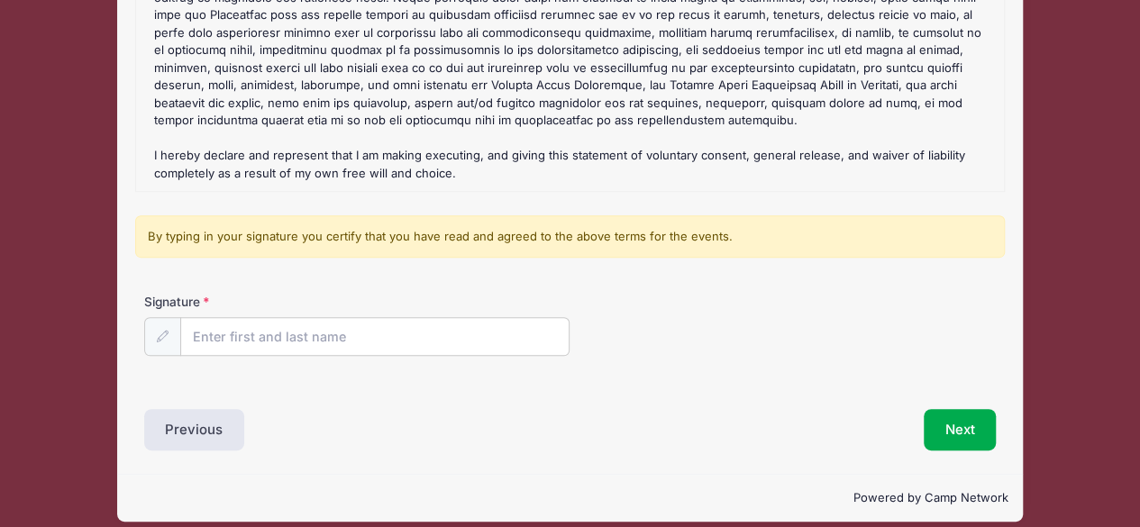
scroll to position [317, 0]
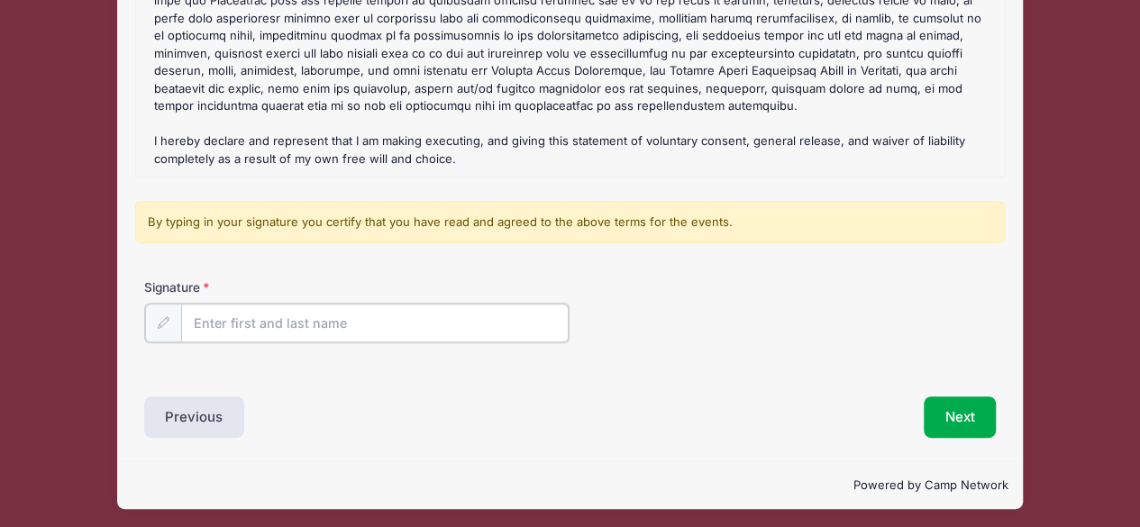
click at [319, 331] on input "Signature" at bounding box center [375, 323] width 388 height 39
type input "Jessica Snyder"
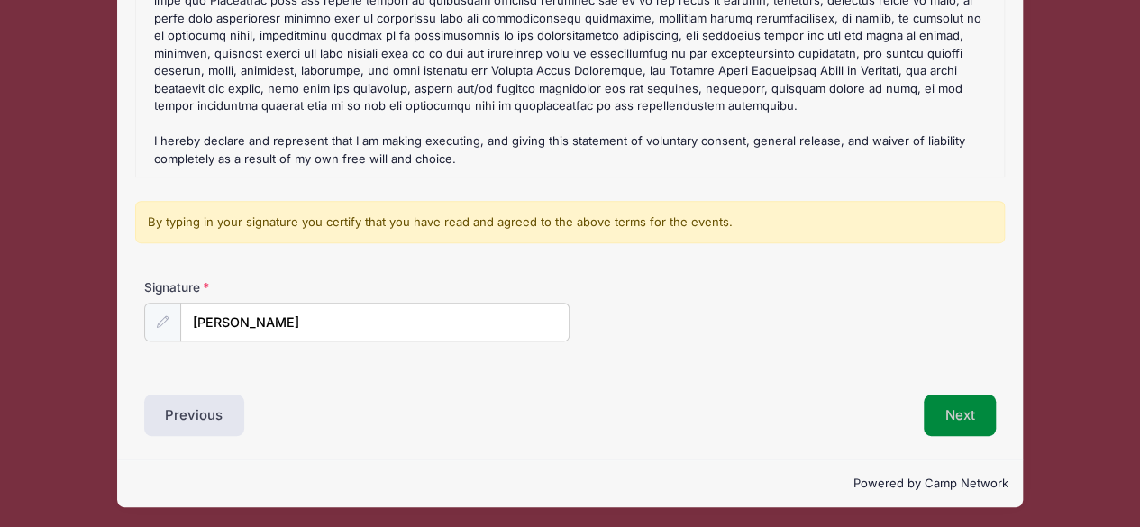
click at [975, 410] on button "Next" at bounding box center [960, 415] width 73 height 41
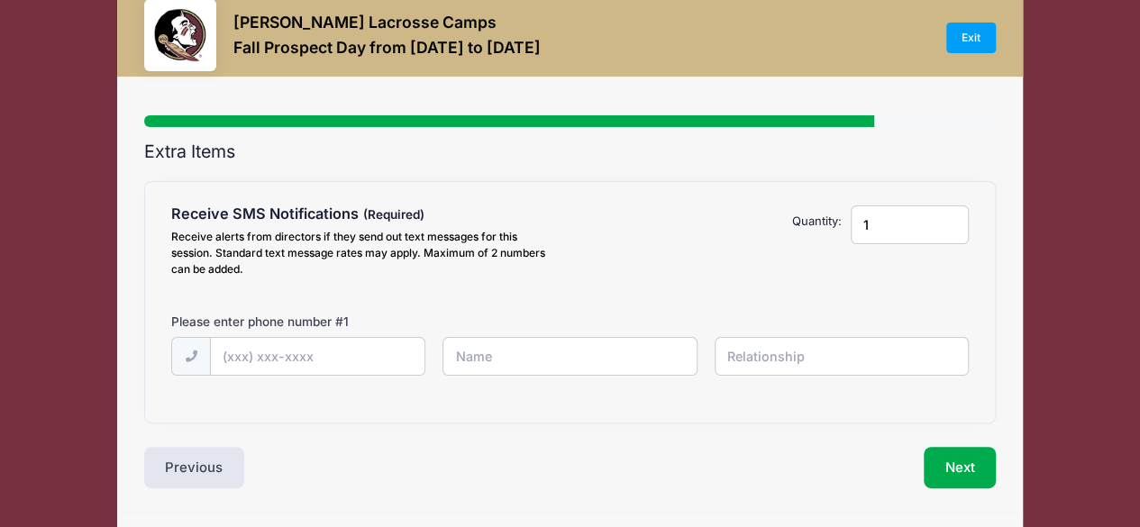
scroll to position [0, 0]
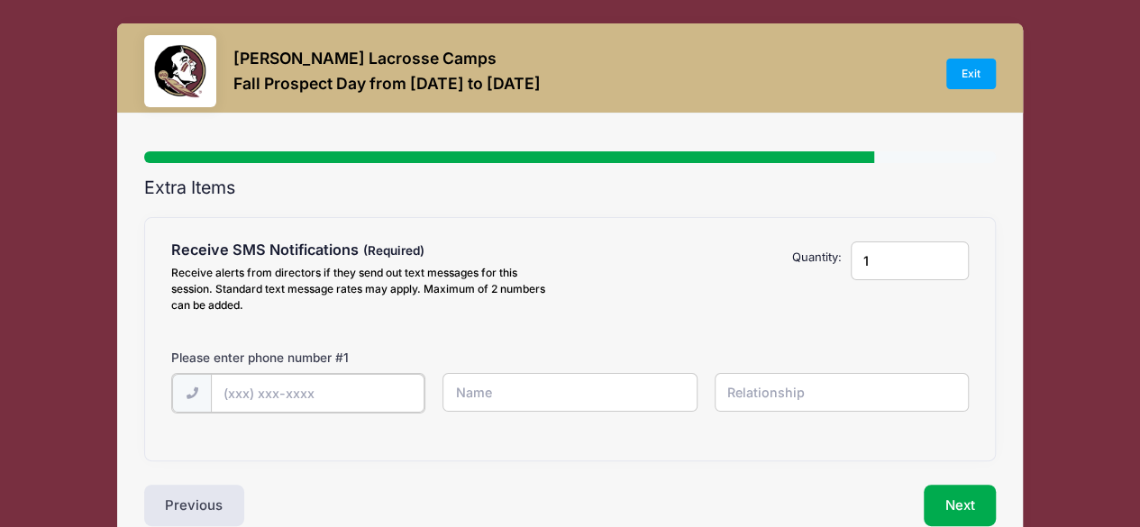
click at [333, 397] on input "text" at bounding box center [318, 393] width 214 height 39
type input "(513) 319-4828"
type input "jessica Snyder"
click at [748, 403] on input "text" at bounding box center [842, 392] width 254 height 39
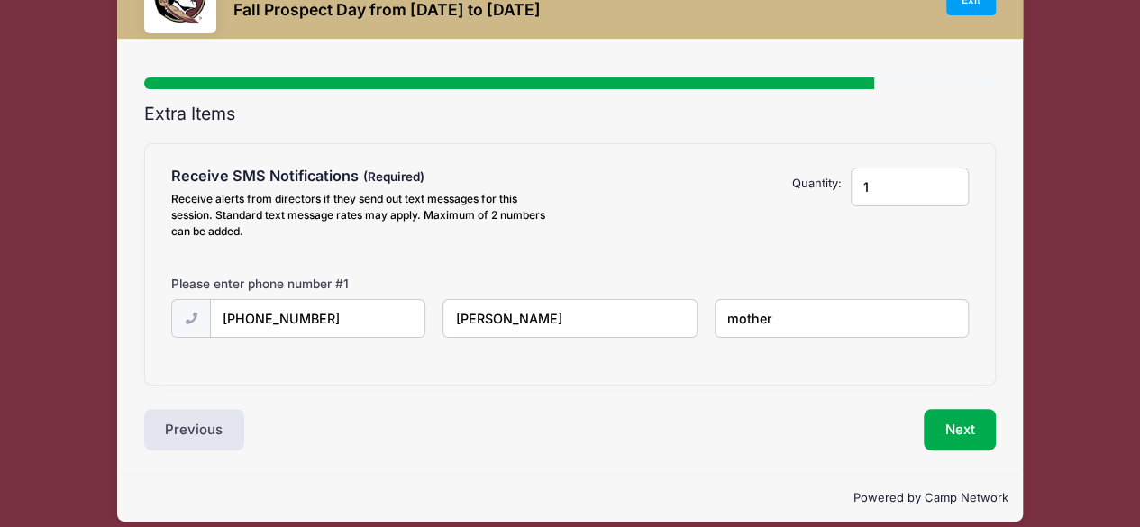
scroll to position [89, 0]
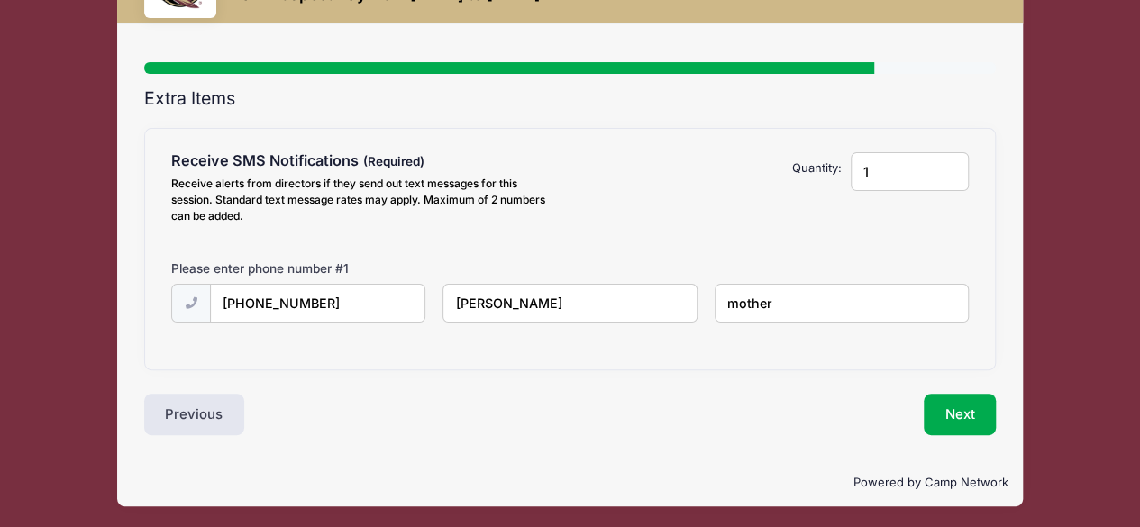
type input "mother"
click at [458, 301] on input "jessica Snyder" at bounding box center [570, 303] width 254 height 39
type input "Jessica Snyder"
click at [954, 411] on button "Next" at bounding box center [960, 414] width 73 height 41
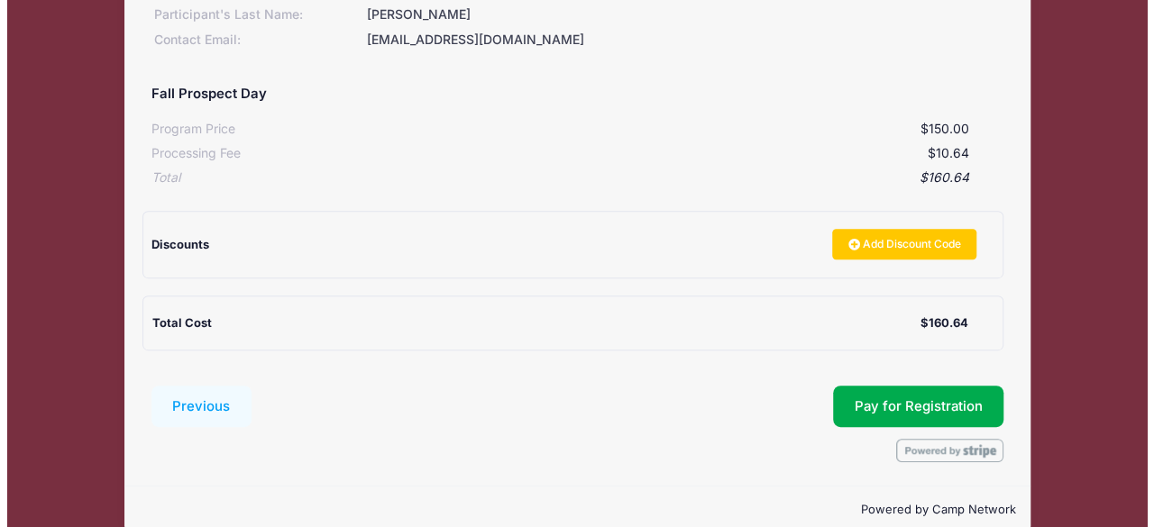
scroll to position [296, 0]
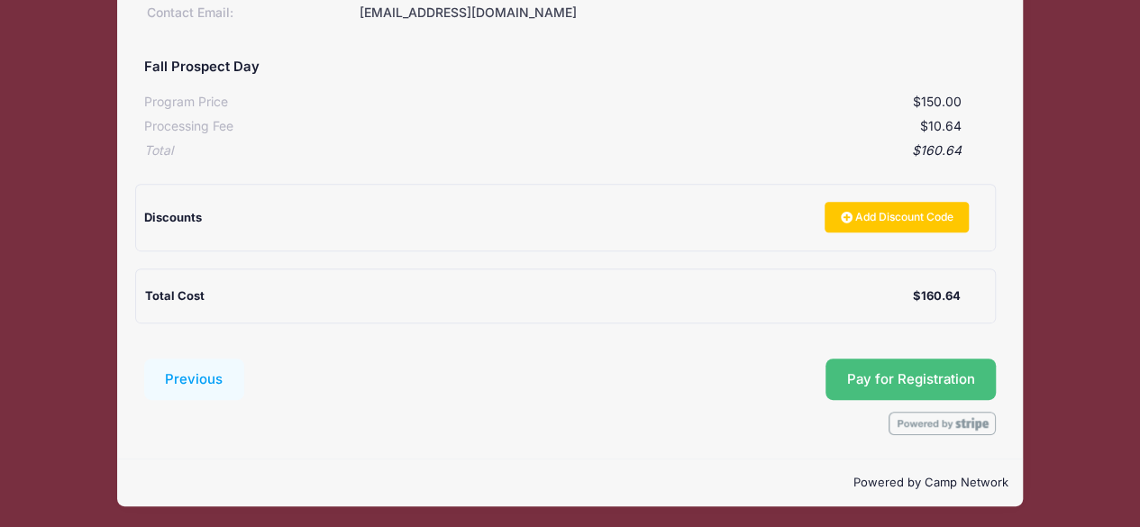
click at [944, 368] on button "Pay for Registration" at bounding box center [911, 379] width 171 height 41
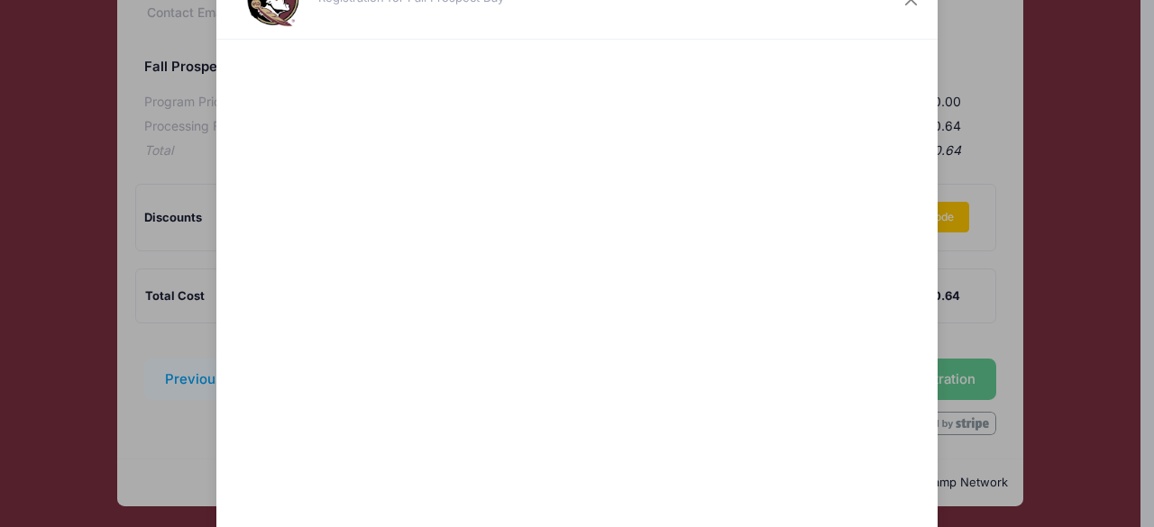
scroll to position [195, 0]
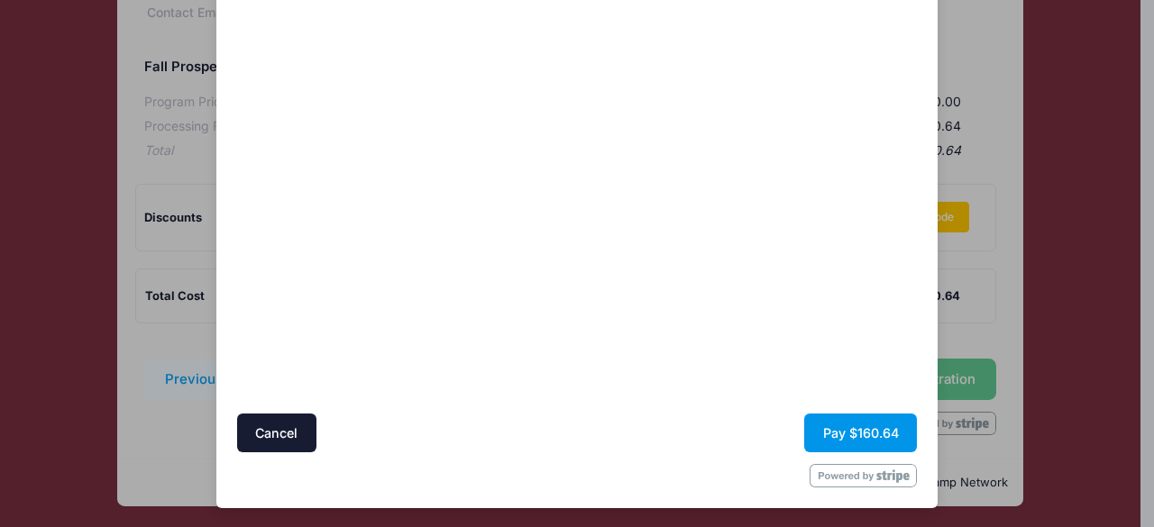
click at [840, 433] on button "Pay $160.64" at bounding box center [860, 433] width 113 height 39
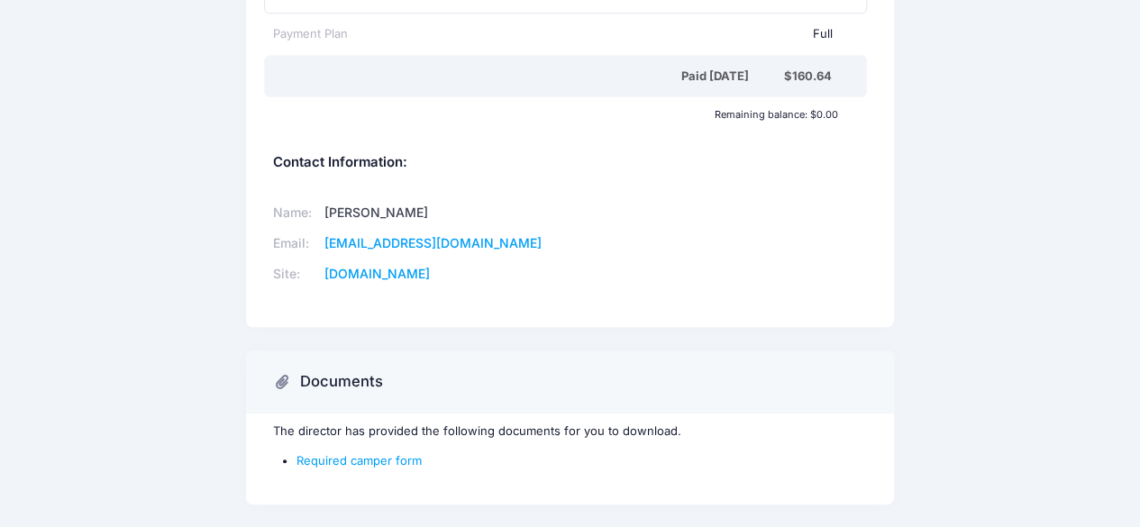
scroll to position [653, 0]
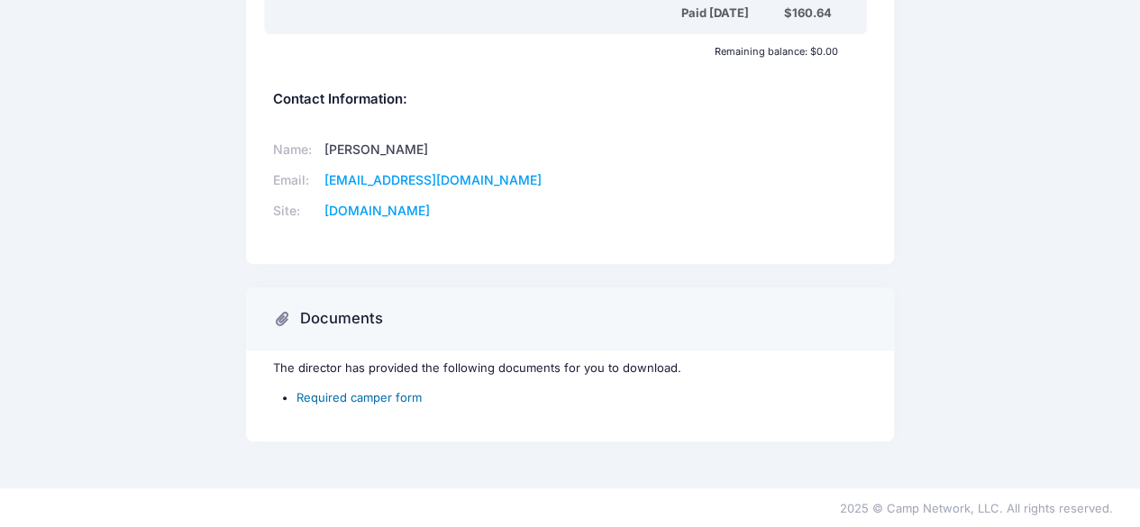
click at [371, 390] on link "Required camper form" at bounding box center [359, 397] width 125 height 14
